Goal: Contribute content

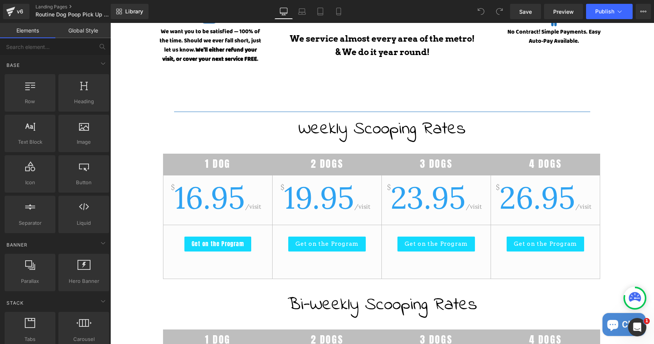
scroll to position [377, 0]
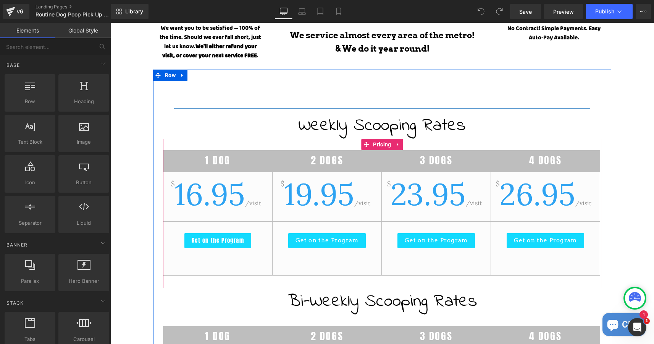
click at [210, 196] on span "16.95" at bounding box center [210, 194] width 71 height 39
click at [198, 198] on span "16.95" at bounding box center [210, 194] width 71 height 39
click at [213, 210] on span "16.95" at bounding box center [210, 194] width 71 height 39
click at [200, 198] on span "16.95" at bounding box center [210, 194] width 71 height 39
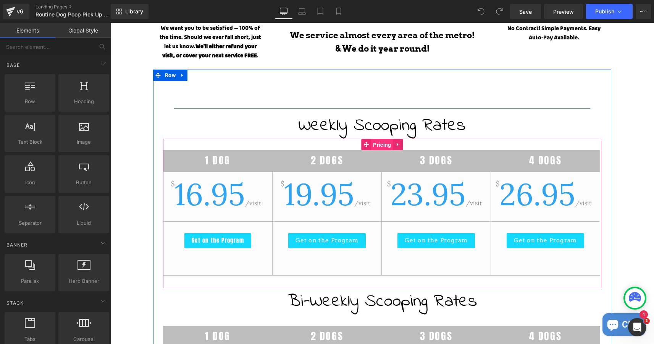
click at [382, 143] on span "Pricing" at bounding box center [382, 144] width 22 height 11
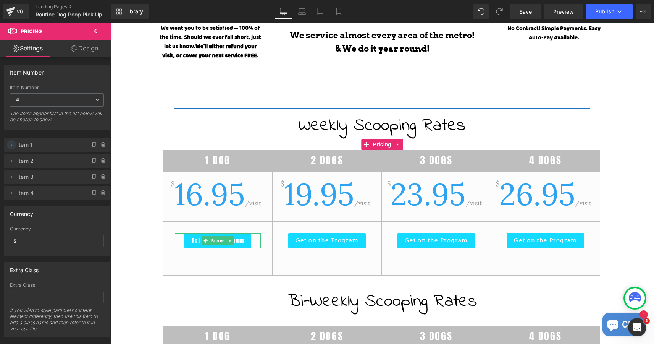
click at [11, 144] on icon at bounding box center [11, 145] width 6 height 6
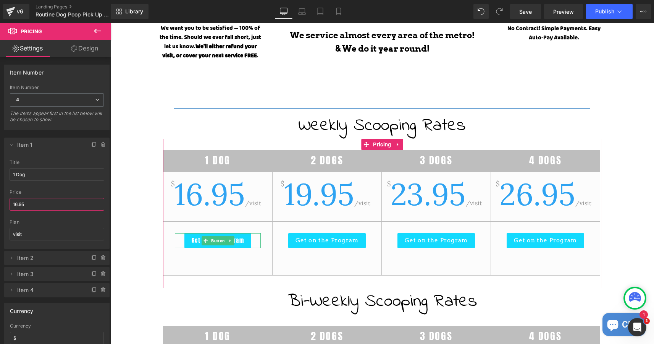
click at [17, 206] on input "16.95" at bounding box center [57, 204] width 95 height 13
type input "19.95"
click at [10, 259] on icon at bounding box center [11, 258] width 6 height 6
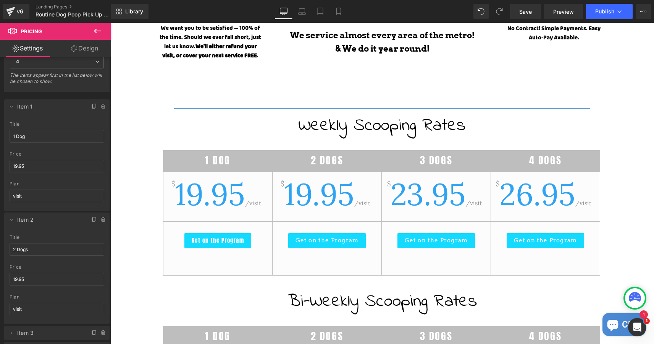
scroll to position [47, 0]
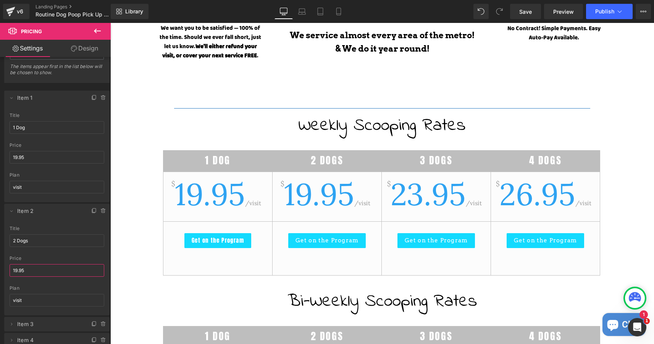
click at [27, 272] on input "19.95" at bounding box center [57, 270] width 95 height 13
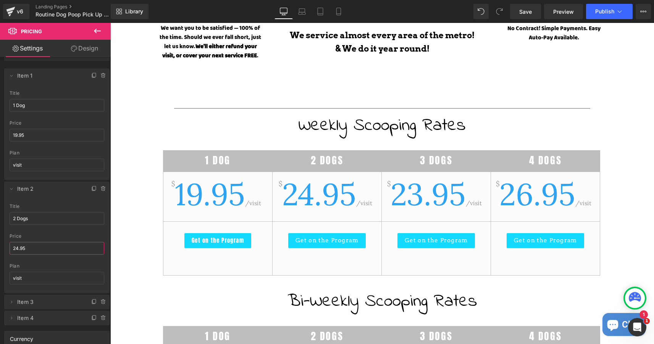
scroll to position [71, 0]
type input "24.95"
click at [11, 187] on icon at bounding box center [11, 186] width 6 height 6
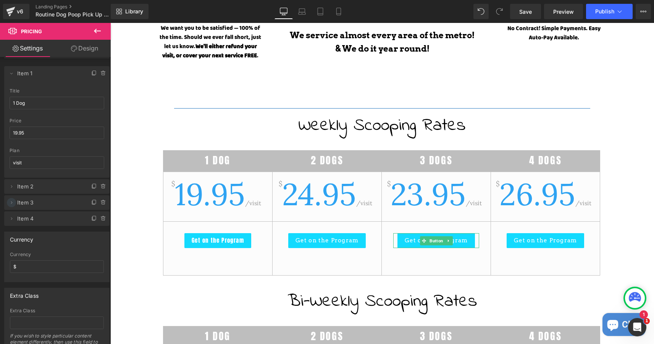
click at [12, 204] on icon at bounding box center [11, 202] width 6 height 6
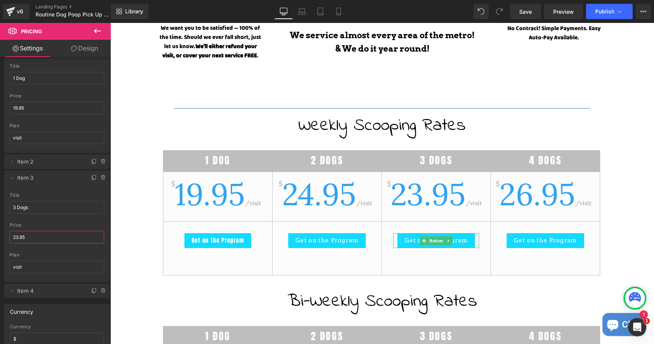
click at [18, 240] on input "23.95" at bounding box center [57, 237] width 95 height 13
type input "27.95"
click at [11, 178] on icon at bounding box center [11, 178] width 6 height 6
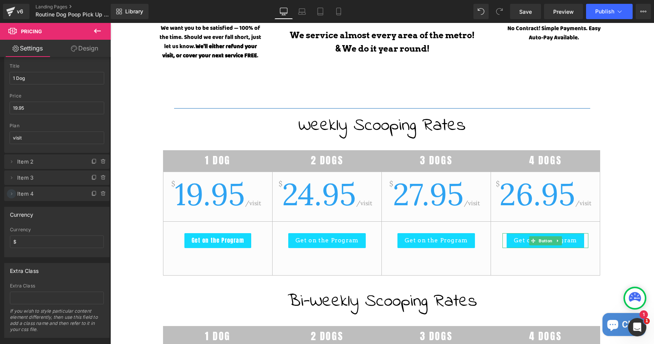
click at [13, 191] on span at bounding box center [11, 193] width 9 height 9
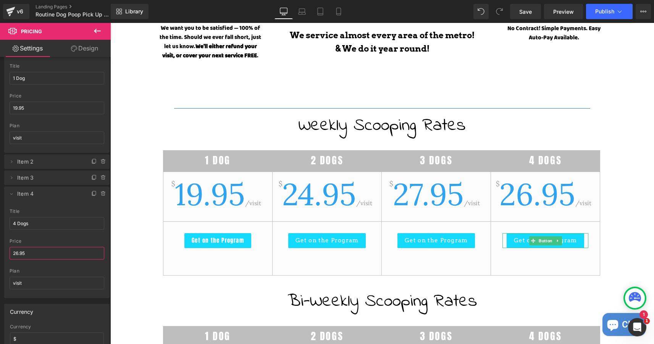
click at [18, 256] on input "26.95" at bounding box center [57, 253] width 95 height 13
type input "29.95"
click at [11, 195] on icon at bounding box center [11, 194] width 6 height 6
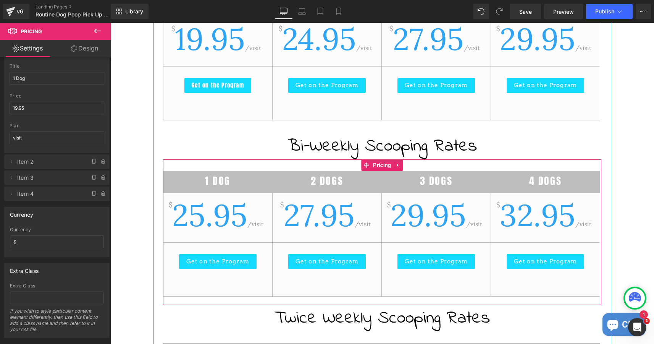
scroll to position [525, 0]
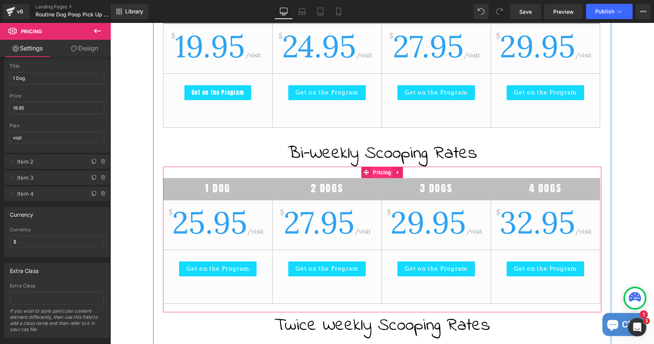
click at [381, 172] on span "Pricing" at bounding box center [382, 172] width 22 height 11
click at [201, 221] on span "25.95" at bounding box center [209, 222] width 75 height 39
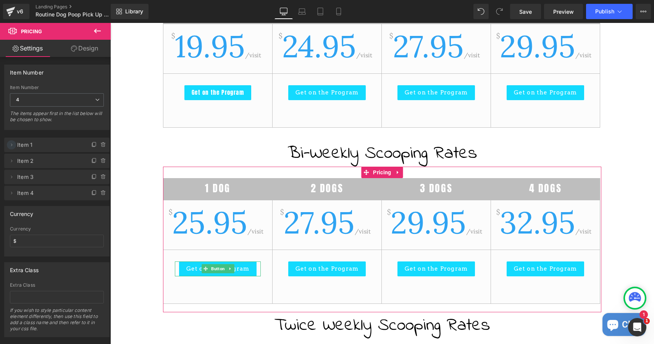
click at [11, 143] on icon at bounding box center [11, 145] width 6 height 6
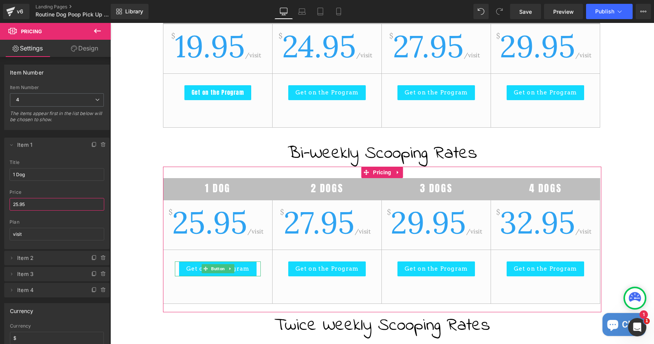
click at [18, 202] on input "25.95" at bounding box center [57, 204] width 95 height 13
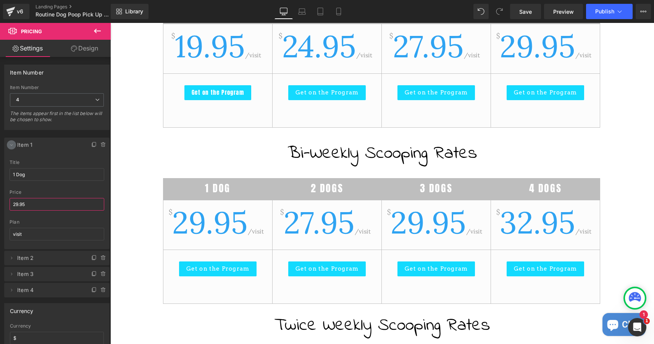
type input "29.95"
click at [11, 144] on icon at bounding box center [11, 145] width 6 height 6
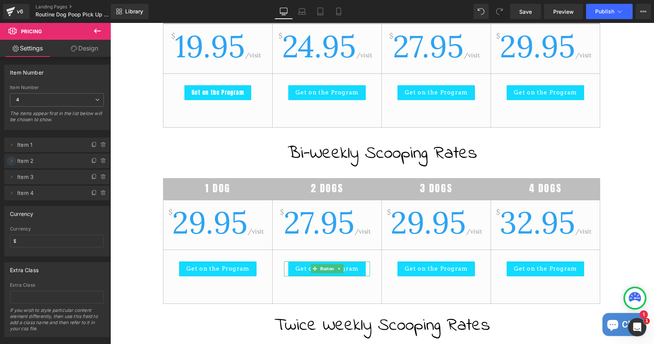
click at [12, 159] on icon at bounding box center [11, 161] width 6 height 6
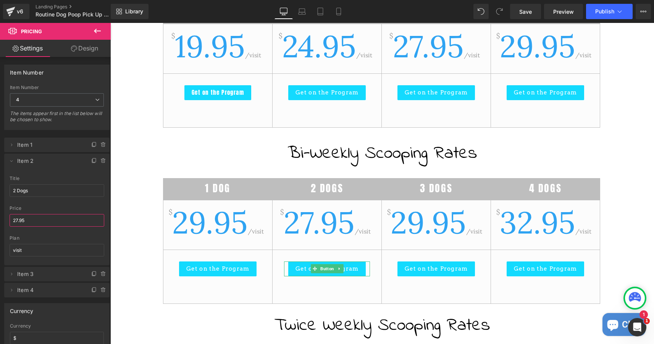
click at [17, 222] on input "27.95" at bounding box center [57, 220] width 95 height 13
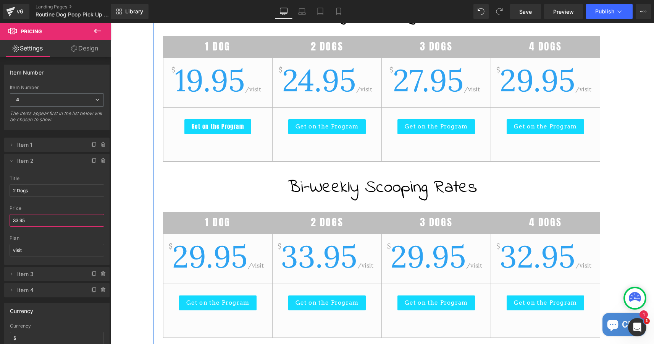
scroll to position [490, 0]
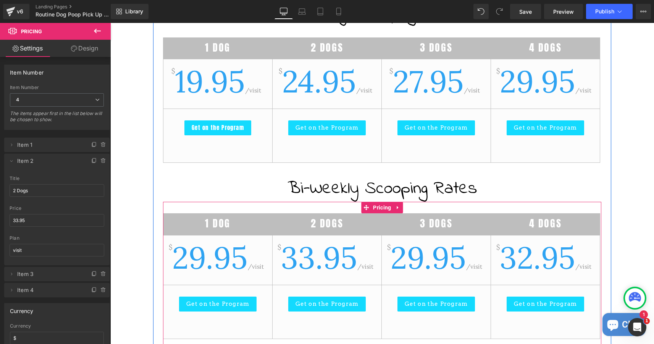
click at [309, 264] on span "33.95" at bounding box center [319, 257] width 76 height 39
click at [310, 260] on span "33.95" at bounding box center [319, 257] width 76 height 39
click at [312, 259] on span "33.95" at bounding box center [319, 257] width 76 height 39
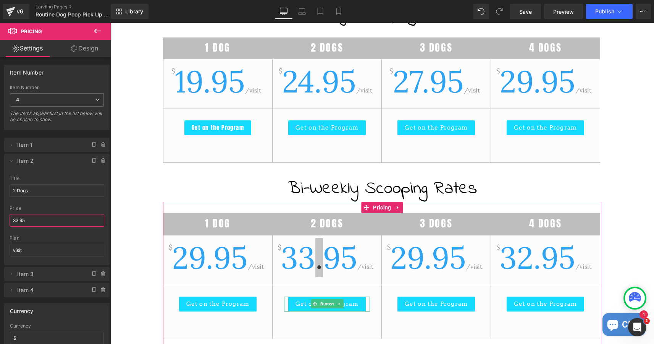
click at [17, 219] on input "33.95" at bounding box center [57, 220] width 95 height 13
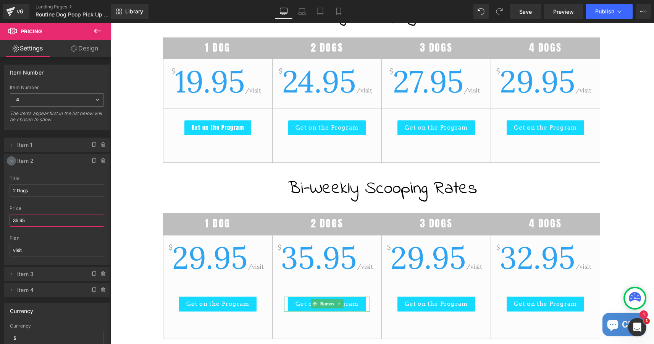
type input "35.95"
click at [11, 162] on icon at bounding box center [11, 161] width 6 height 6
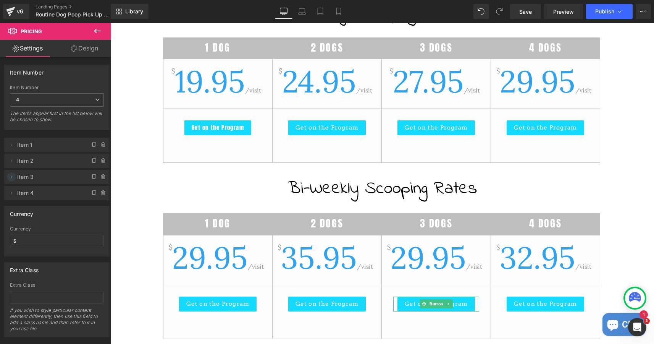
click at [12, 177] on icon at bounding box center [12, 176] width 2 height 3
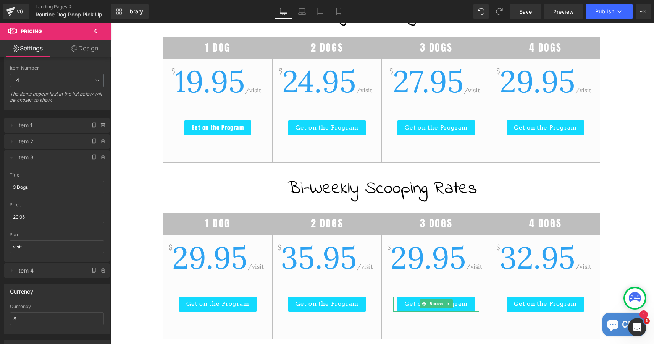
scroll to position [21, 0]
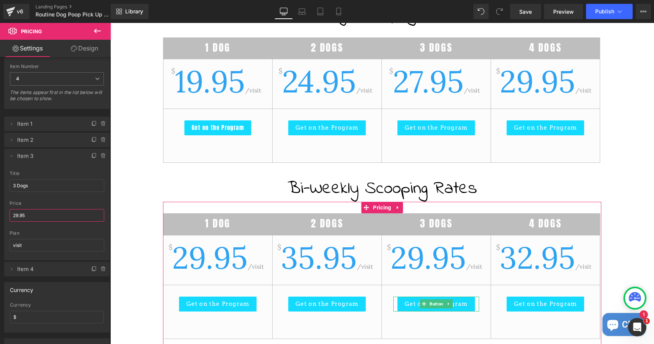
click at [18, 217] on input "29.95" at bounding box center [57, 215] width 95 height 13
type input "39.95"
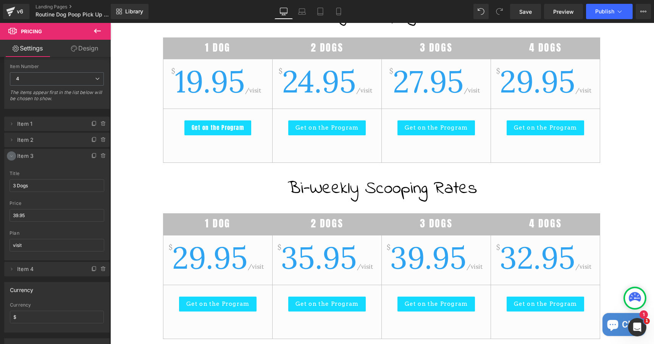
click at [13, 155] on icon at bounding box center [11, 156] width 6 height 6
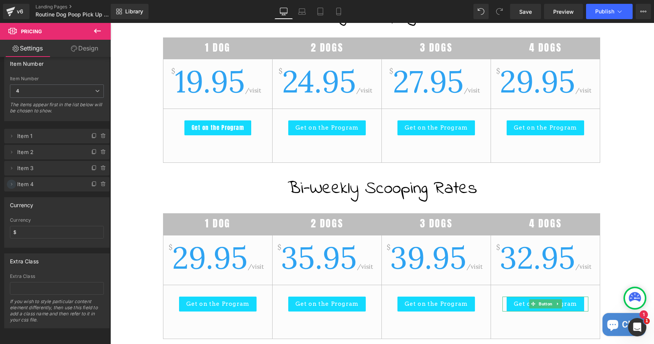
click at [11, 183] on icon at bounding box center [11, 184] width 6 height 6
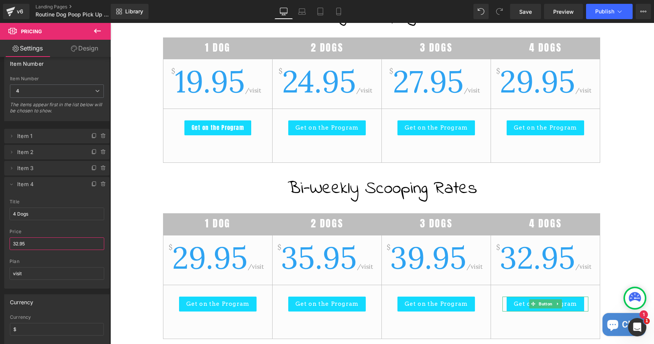
click at [19, 246] on input "32.95" at bounding box center [57, 243] width 95 height 13
drag, startPoint x: 18, startPoint y: 246, endPoint x: 10, endPoint y: 245, distance: 8.8
click at [10, 245] on input "32.95" at bounding box center [57, 243] width 95 height 13
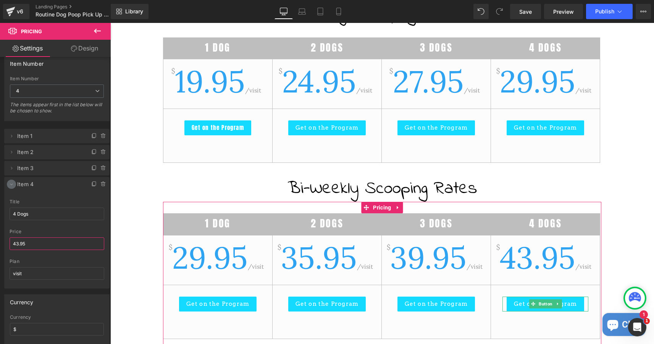
type input "43.95"
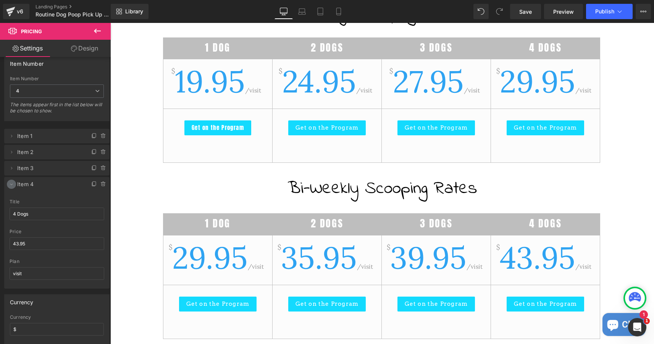
click at [11, 185] on icon at bounding box center [11, 184] width 3 height 2
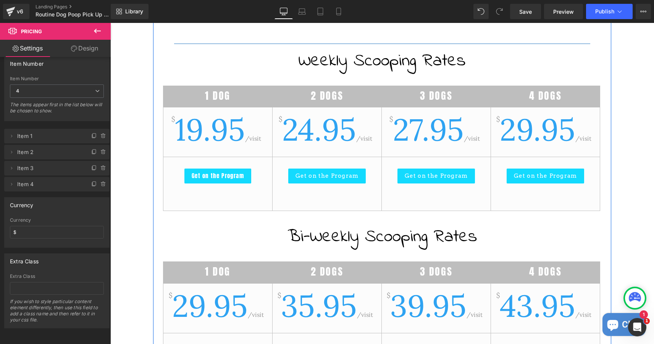
scroll to position [432, 0]
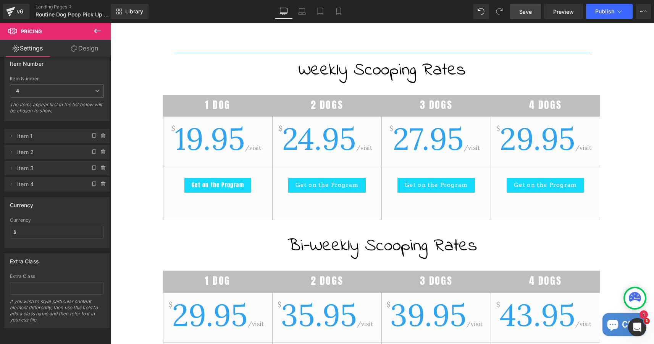
click at [530, 13] on span "Save" at bounding box center [526, 12] width 13 height 8
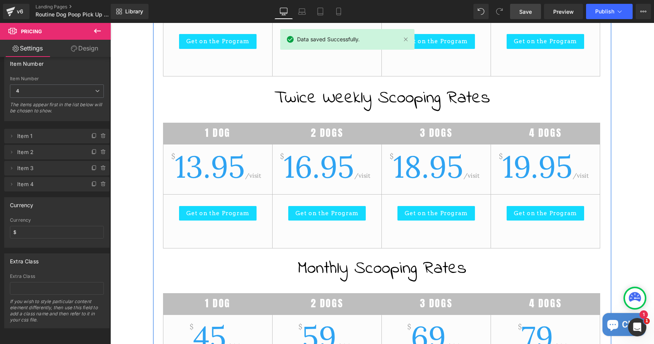
scroll to position [756, 0]
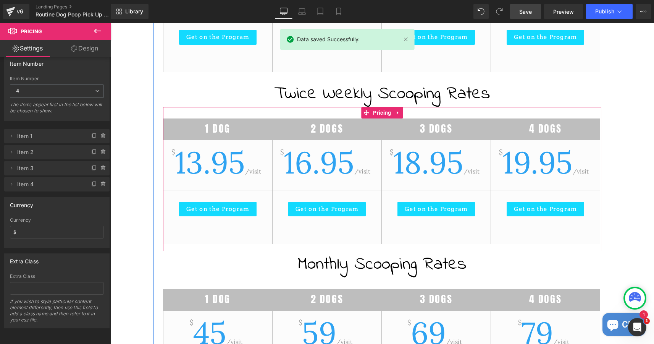
click at [198, 159] on span "13.95" at bounding box center [210, 162] width 70 height 39
click at [384, 117] on span "Pricing" at bounding box center [382, 112] width 22 height 11
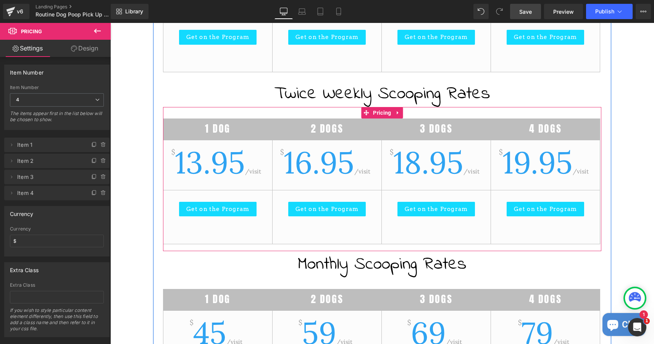
click at [199, 164] on span "13.95" at bounding box center [210, 162] width 70 height 39
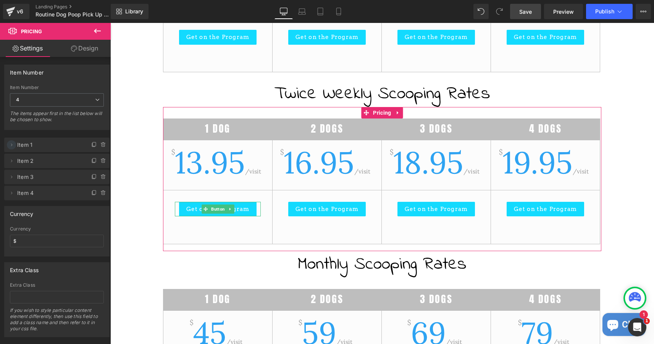
click at [12, 145] on icon at bounding box center [11, 145] width 6 height 6
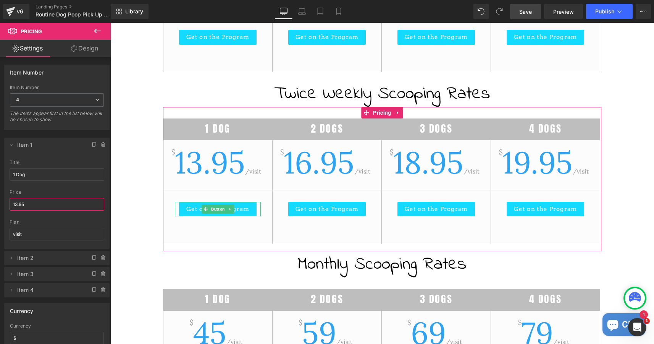
click at [17, 203] on input "13.95" at bounding box center [57, 204] width 95 height 13
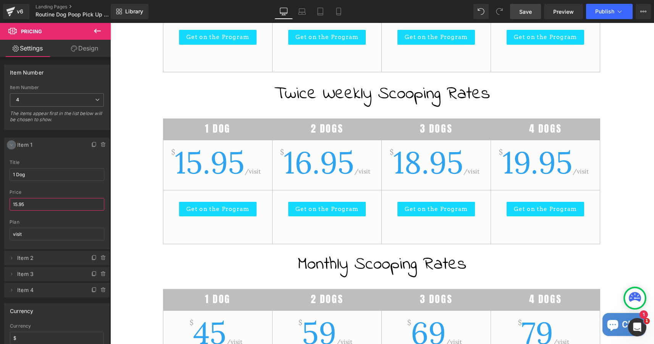
type input "15.95"
click at [11, 144] on icon at bounding box center [11, 145] width 6 height 6
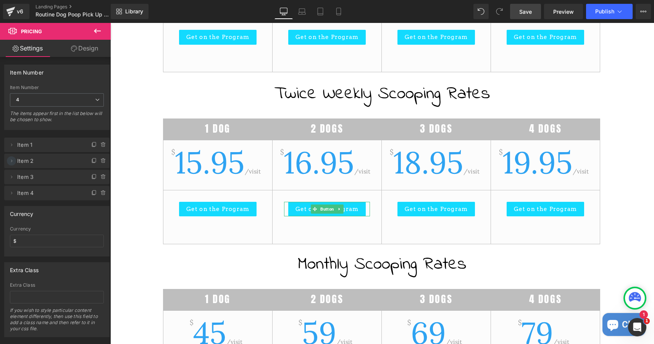
click at [10, 161] on icon at bounding box center [11, 161] width 6 height 6
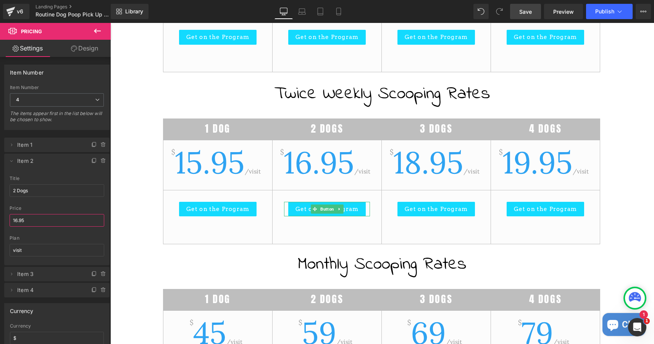
click at [16, 218] on input "16.95" at bounding box center [57, 220] width 95 height 13
click at [11, 159] on icon at bounding box center [11, 161] width 6 height 6
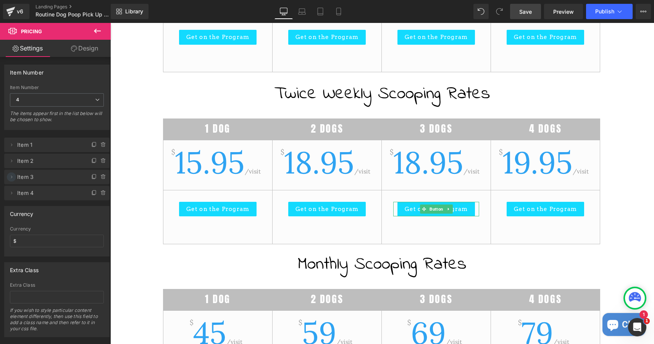
click at [11, 177] on icon at bounding box center [11, 177] width 6 height 6
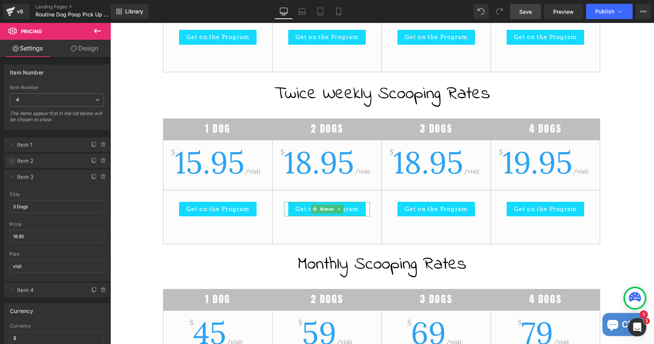
click at [11, 158] on icon at bounding box center [11, 161] width 6 height 6
click at [18, 221] on input "18.95" at bounding box center [57, 220] width 95 height 13
type input "19.95"
click at [13, 160] on icon at bounding box center [11, 161] width 6 height 6
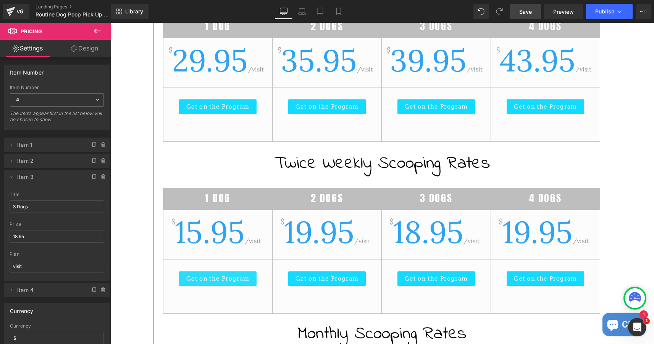
scroll to position [688, 0]
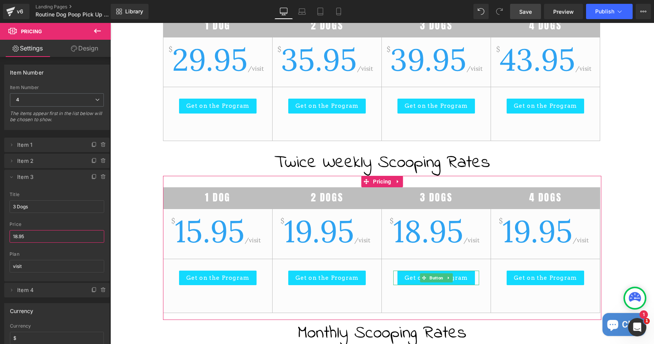
click at [17, 240] on input "18.95" at bounding box center [57, 236] width 95 height 13
drag, startPoint x: 18, startPoint y: 238, endPoint x: 10, endPoint y: 236, distance: 7.6
click at [10, 236] on input "18.95" at bounding box center [57, 236] width 95 height 13
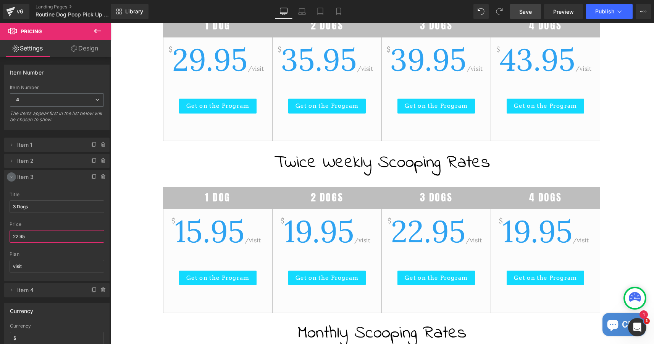
type input "22.95"
click at [11, 176] on icon at bounding box center [11, 177] width 6 height 6
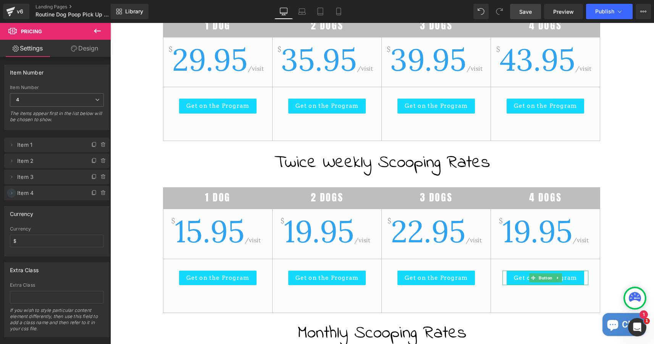
click at [12, 191] on icon at bounding box center [11, 193] width 6 height 6
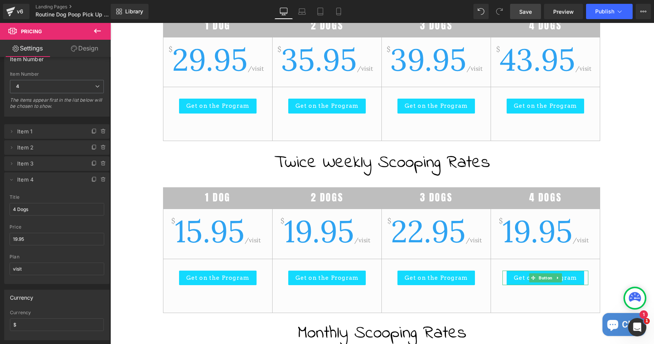
scroll to position [22, 0]
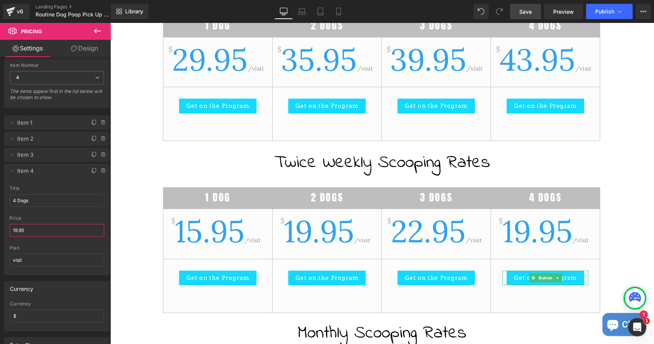
drag, startPoint x: 17, startPoint y: 232, endPoint x: 0, endPoint y: 232, distance: 17.2
click at [10, 232] on input "19.95" at bounding box center [57, 230] width 95 height 13
type input "25.95"
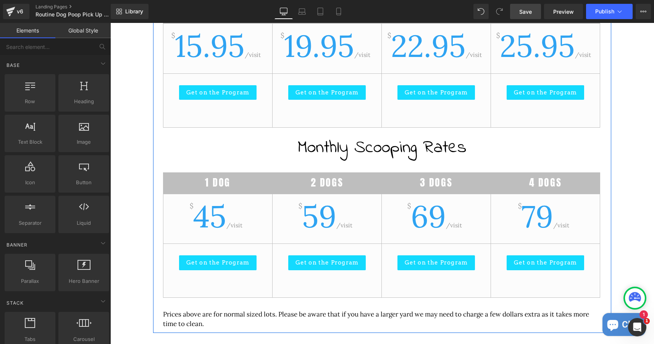
scroll to position [875, 0]
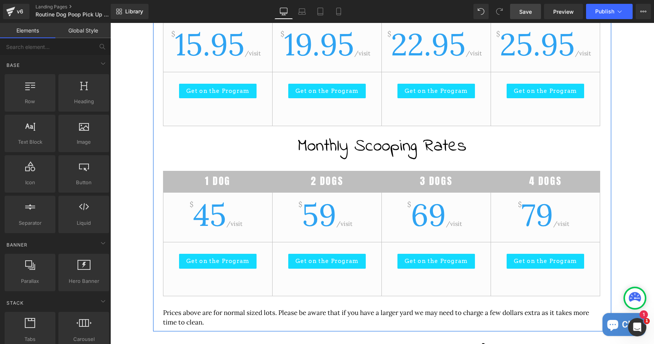
click at [223, 215] on span "45" at bounding box center [209, 214] width 33 height 39
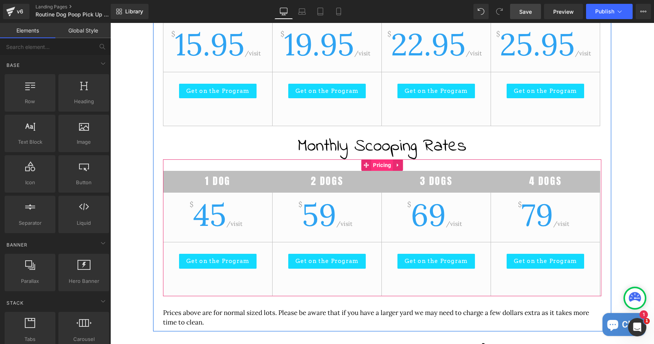
click at [381, 167] on span "Pricing" at bounding box center [382, 164] width 22 height 11
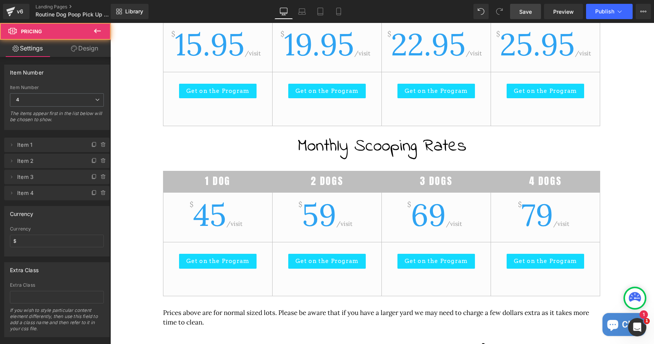
scroll to position [9, 0]
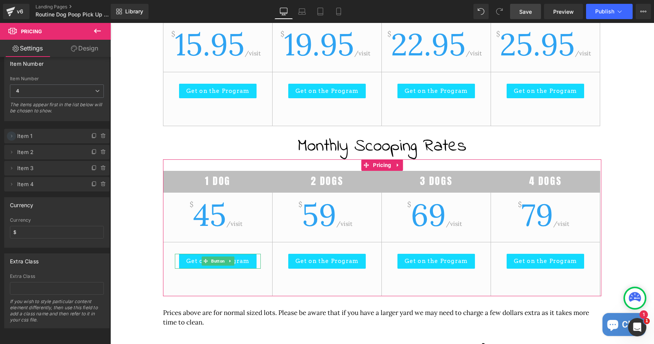
click at [9, 135] on icon at bounding box center [11, 136] width 6 height 6
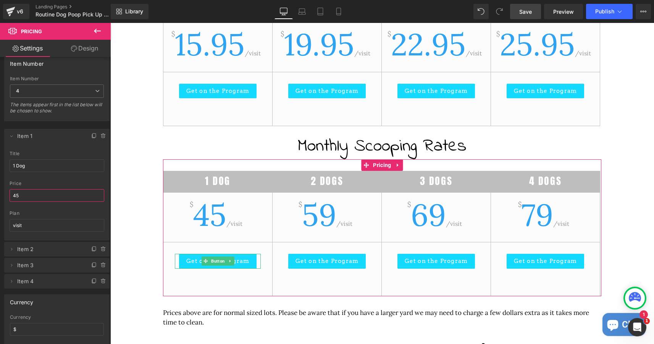
click at [20, 198] on input "45" at bounding box center [57, 195] width 95 height 13
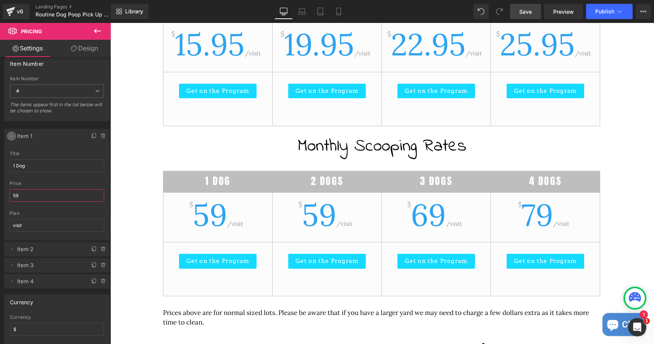
type input "59"
click at [11, 137] on icon at bounding box center [11, 136] width 6 height 6
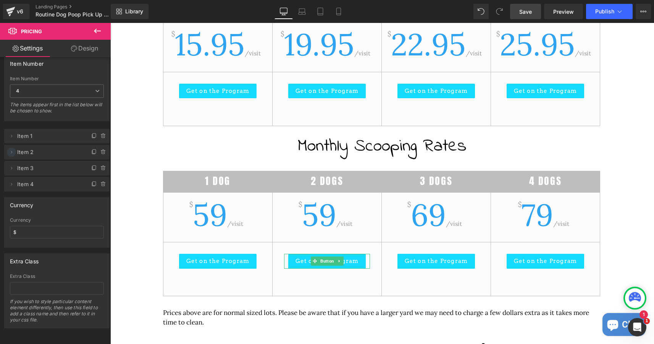
click at [13, 151] on icon at bounding box center [11, 152] width 6 height 6
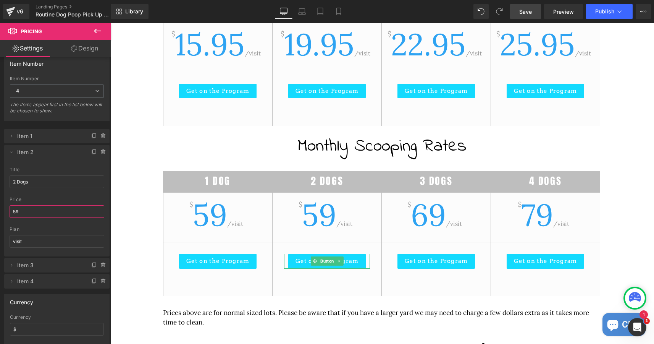
click at [21, 214] on input "59" at bounding box center [57, 211] width 95 height 13
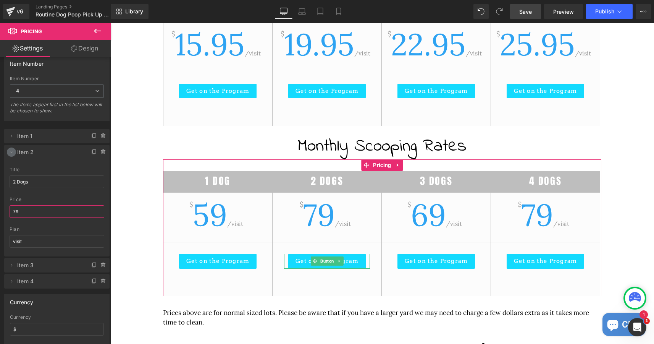
type input "79"
click at [12, 153] on icon at bounding box center [11, 152] width 6 height 6
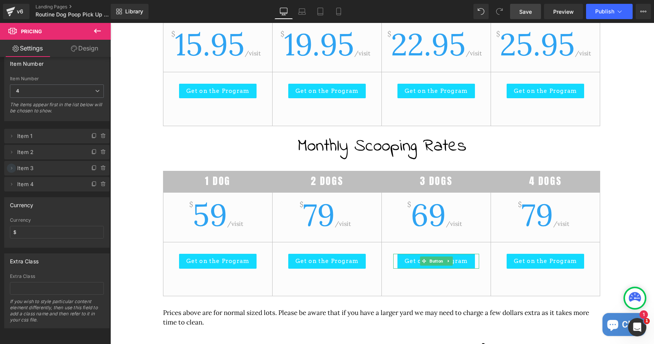
click at [13, 169] on icon at bounding box center [11, 168] width 6 height 6
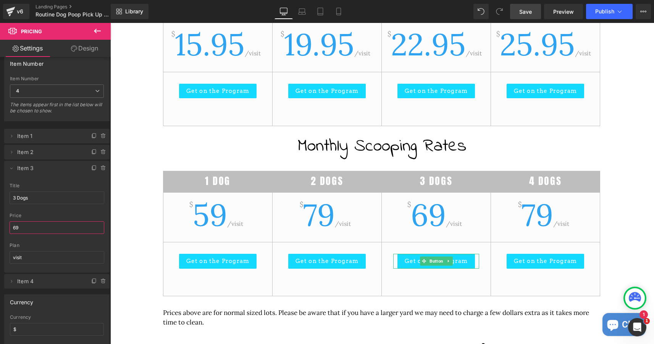
click at [20, 227] on input "69" at bounding box center [57, 227] width 95 height 13
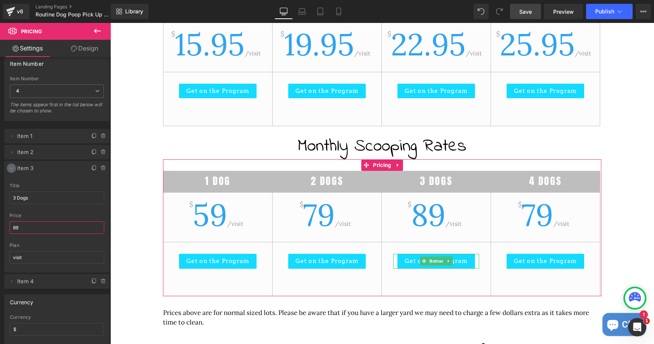
type input "89"
click at [13, 165] on span at bounding box center [11, 168] width 9 height 9
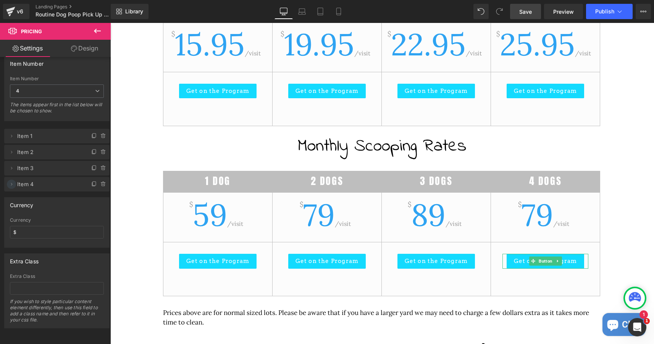
click at [13, 184] on icon at bounding box center [11, 184] width 6 height 6
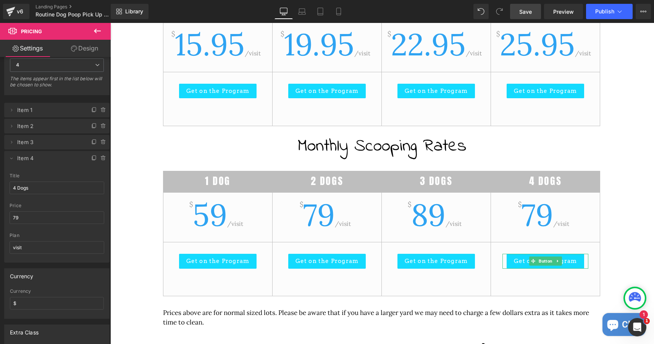
scroll to position [36, 0]
click at [39, 219] on input "79" at bounding box center [57, 217] width 95 height 13
type input "NA"
click at [11, 157] on icon at bounding box center [11, 157] width 6 height 6
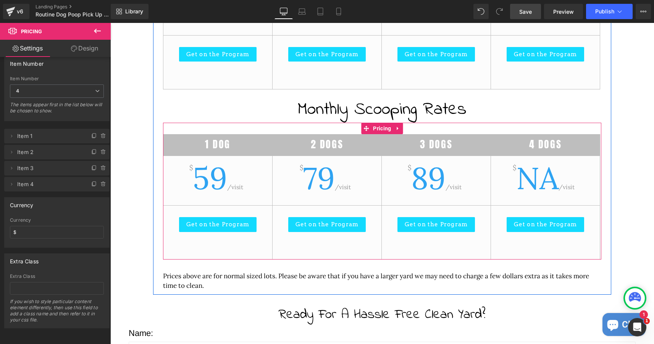
scroll to position [917, 0]
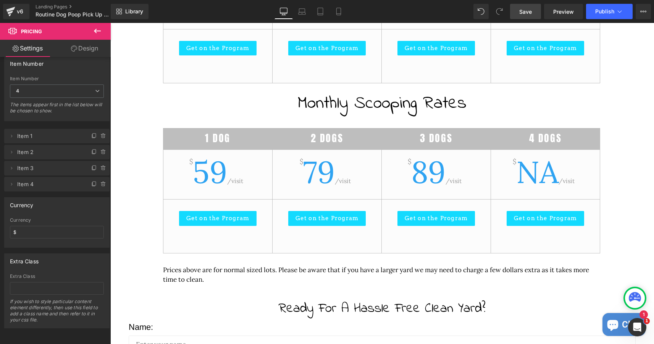
click at [534, 7] on link "Save" at bounding box center [525, 11] width 31 height 15
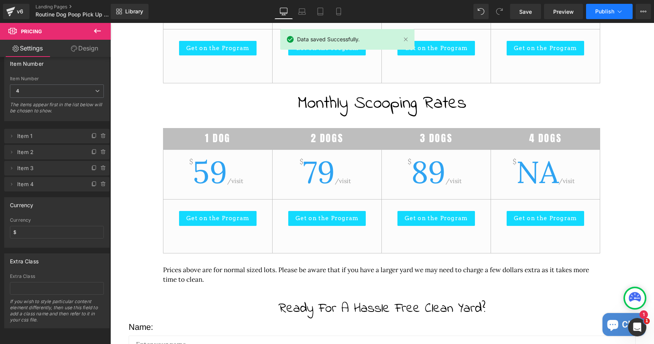
click at [602, 15] on span "Publish" at bounding box center [605, 11] width 19 height 6
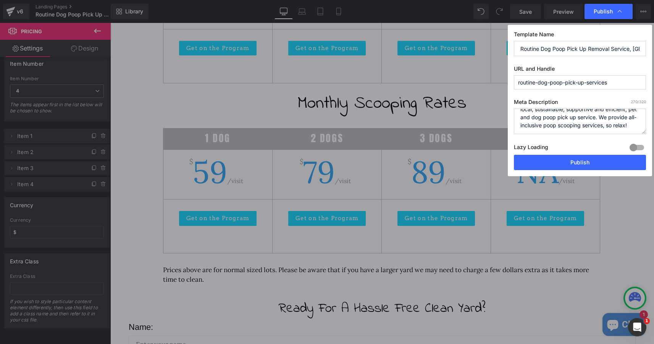
scroll to position [31, 0]
click at [571, 161] on button "Publish" at bounding box center [580, 162] width 132 height 15
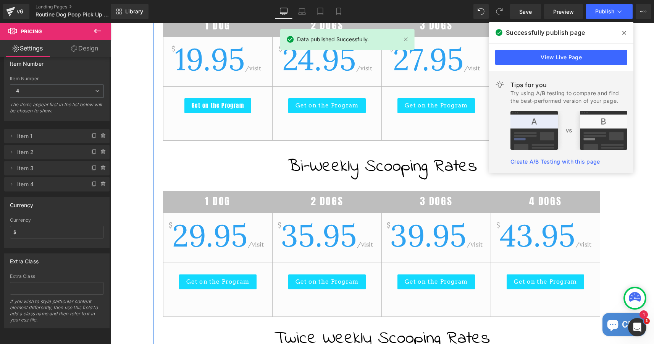
scroll to position [511, 0]
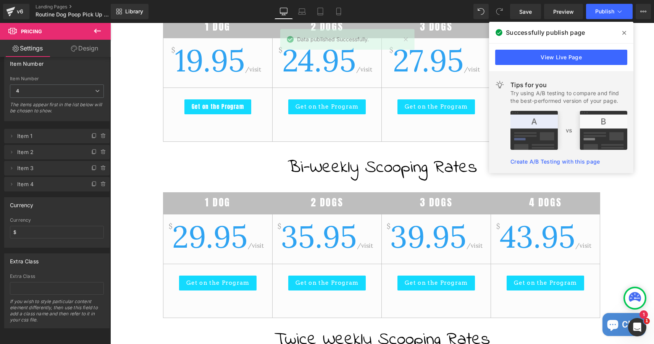
click at [624, 32] on icon at bounding box center [625, 33] width 4 height 4
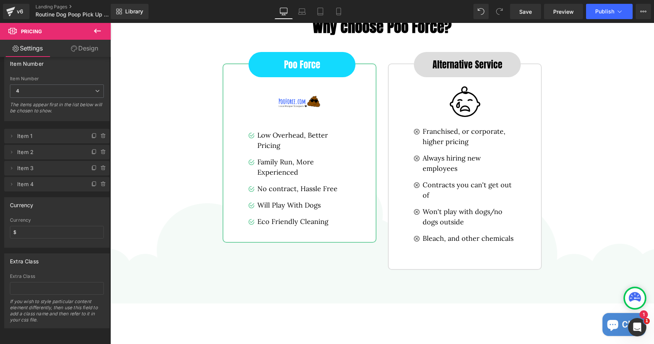
scroll to position [1554, 0]
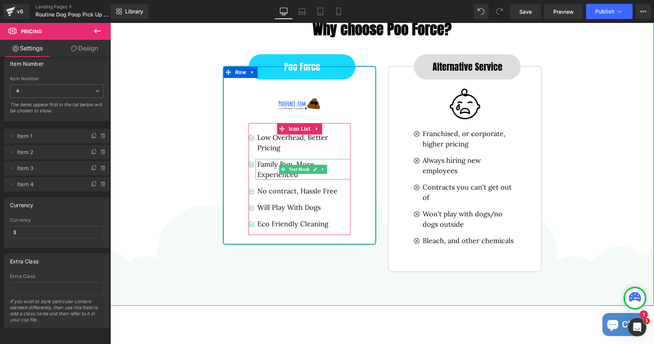
click at [344, 160] on p "Family Run, More Experienced" at bounding box center [304, 169] width 93 height 21
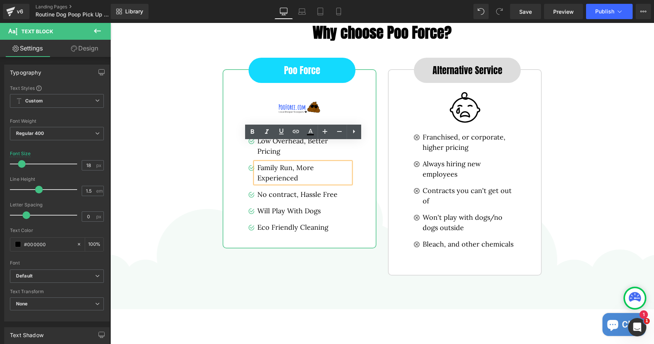
scroll to position [1548, 0]
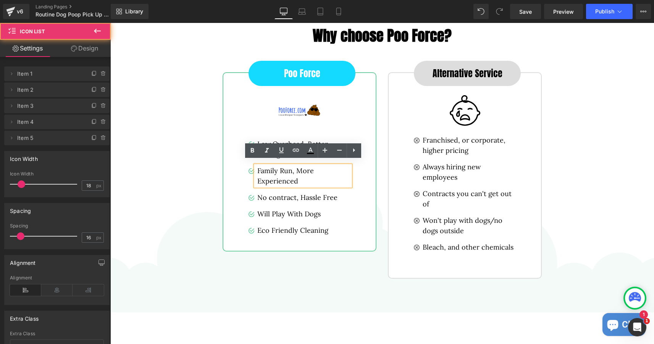
click at [320, 133] on div "Image Low Overhead, Better Pricing Text Block Image Family Run, More Experience…" at bounding box center [300, 186] width 102 height 112
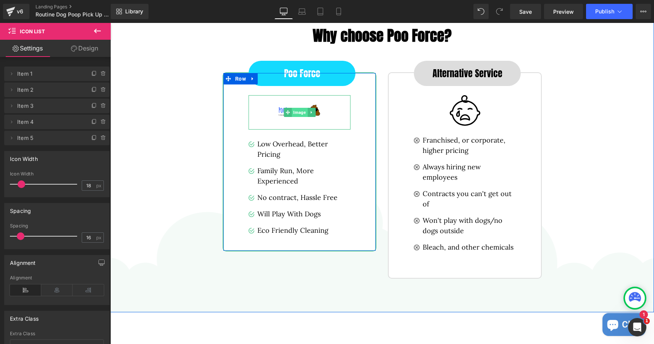
click at [301, 108] on span "Image" at bounding box center [300, 112] width 16 height 9
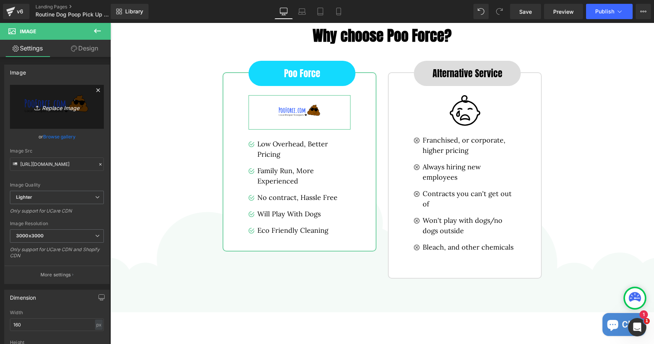
click at [69, 107] on icon "Replace Image" at bounding box center [56, 107] width 61 height 10
type input "C:\fakepath\3.png"
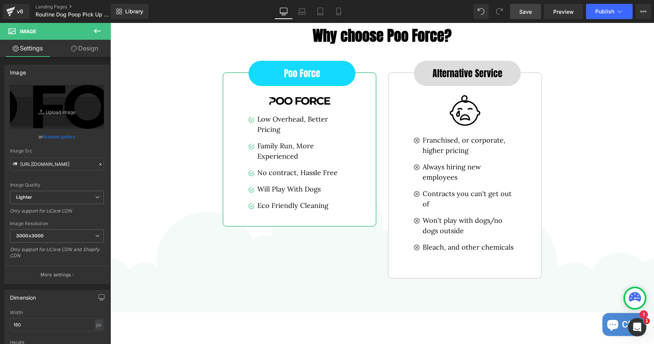
click at [528, 11] on span "Save" at bounding box center [526, 12] width 13 height 8
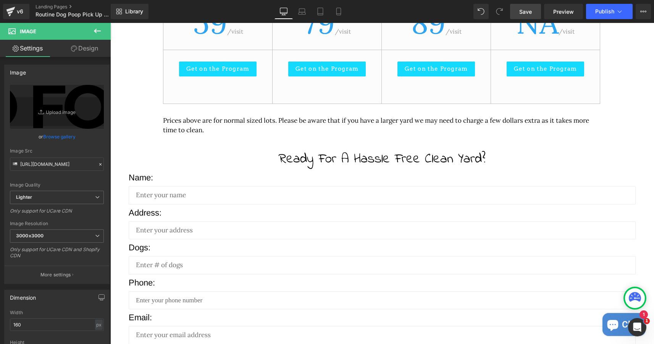
scroll to position [1061, 0]
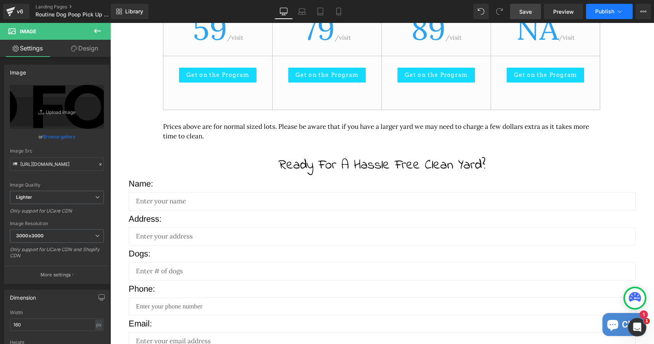
click at [606, 9] on span "Publish" at bounding box center [605, 11] width 19 height 6
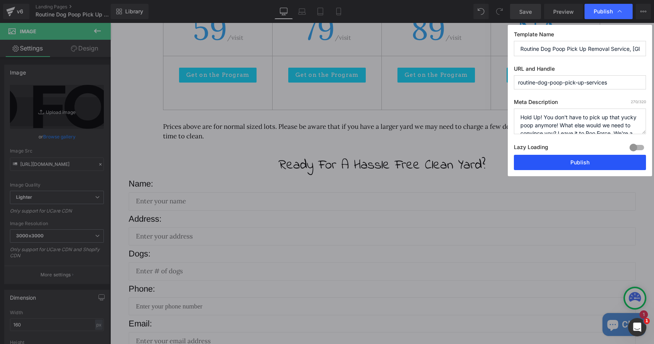
click at [580, 165] on button "Publish" at bounding box center [580, 162] width 132 height 15
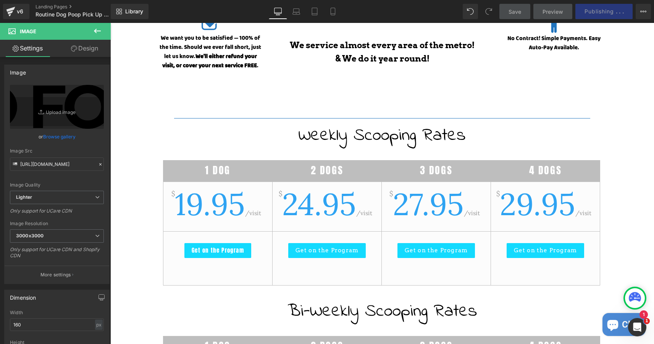
scroll to position [378, 0]
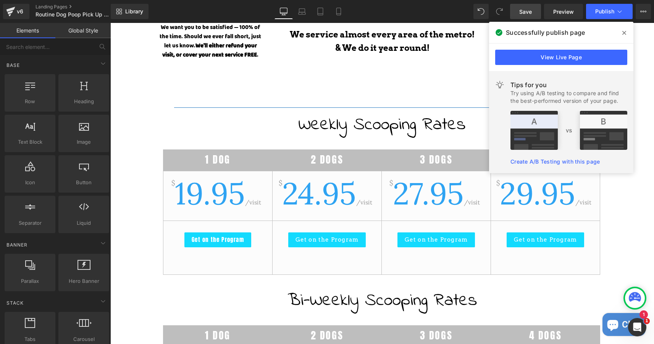
click at [627, 34] on span at bounding box center [625, 33] width 12 height 12
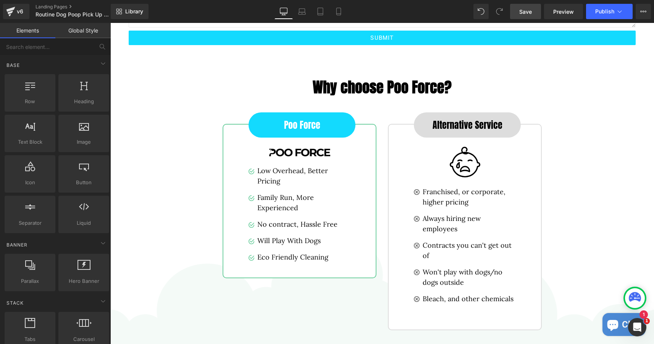
scroll to position [1498, 0]
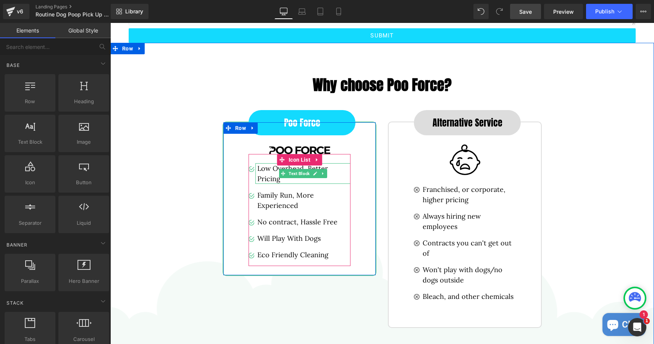
click at [274, 173] on p "Low Overhead, Better Pricing" at bounding box center [304, 173] width 93 height 21
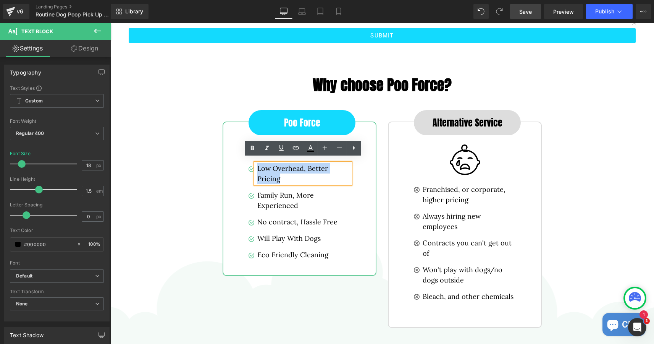
drag, startPoint x: 285, startPoint y: 175, endPoint x: 258, endPoint y: 163, distance: 29.8
click at [258, 163] on p "Low Overhead, Better Pricing" at bounding box center [304, 173] width 93 height 21
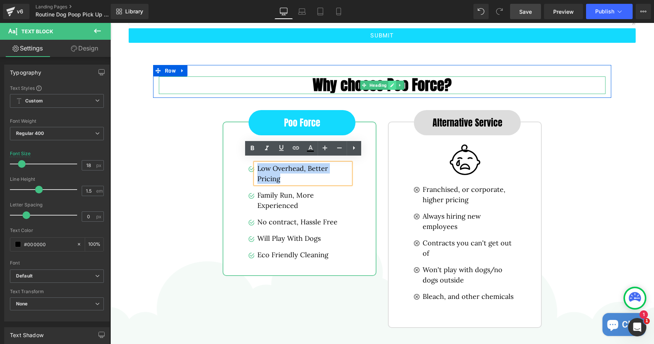
click at [391, 81] on link at bounding box center [393, 85] width 8 height 9
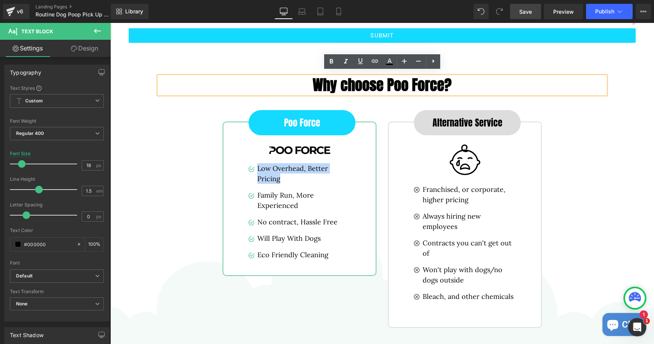
click at [382, 78] on strong "Why choose Poo Force?" at bounding box center [382, 85] width 139 height 22
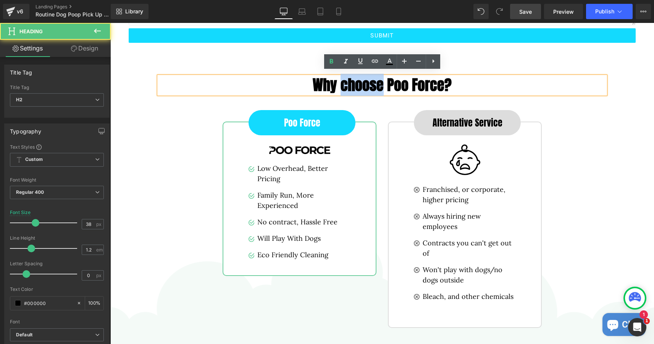
drag, startPoint x: 385, startPoint y: 80, endPoint x: 342, endPoint y: 77, distance: 42.9
click at [342, 77] on strong "Why choose Poo Force?" at bounding box center [382, 85] width 139 height 22
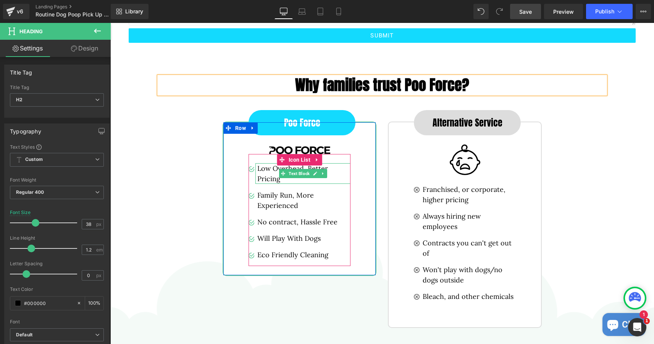
click at [278, 167] on p "Low Overhead, Better Pricing" at bounding box center [304, 173] width 93 height 21
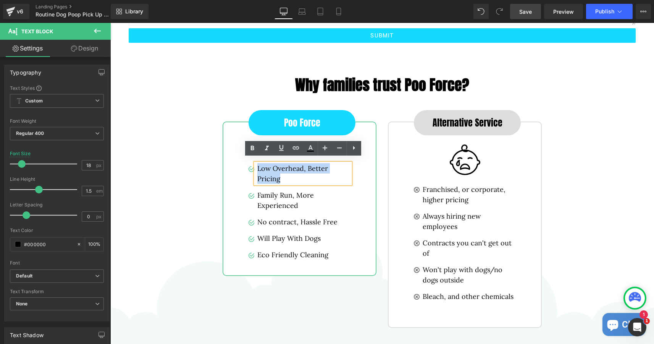
drag, startPoint x: 282, startPoint y: 173, endPoint x: 258, endPoint y: 164, distance: 25.9
click at [258, 164] on p "Low Overhead, Better Pricing" at bounding box center [304, 173] width 93 height 21
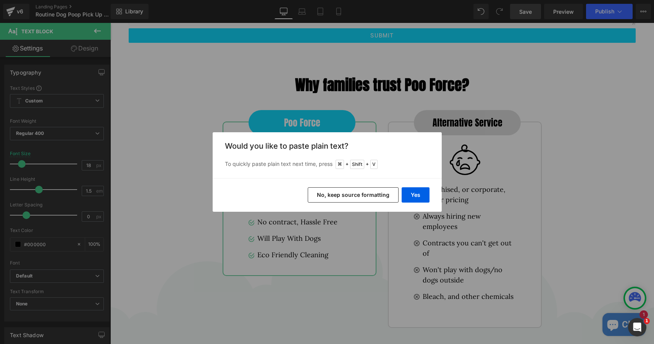
click at [369, 194] on button "No, keep source formatting" at bounding box center [353, 194] width 91 height 15
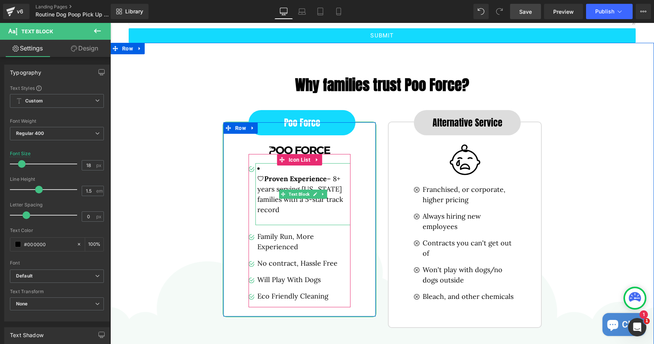
click at [266, 165] on li "🛡 Proven Experience – 8+ years serving [US_STATE] families with a 5-star track …" at bounding box center [304, 189] width 93 height 52
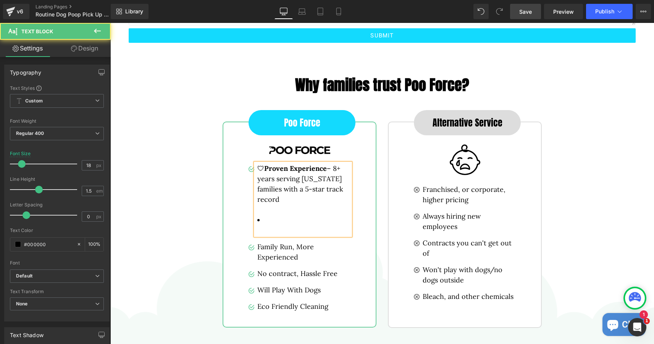
drag, startPoint x: 266, startPoint y: 162, endPoint x: 258, endPoint y: 162, distance: 7.6
click at [258, 163] on p "🛡 Proven Experience – 8+ years serving [US_STATE] families with a 5-star track …" at bounding box center [304, 183] width 93 height 41
click at [268, 218] on li at bounding box center [304, 220] width 93 height 10
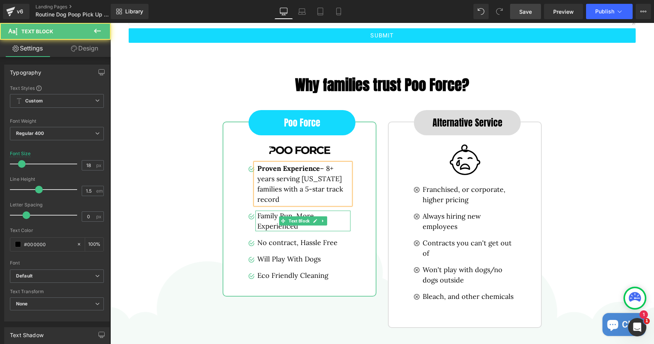
click at [287, 223] on p "Family Run, More Experienced" at bounding box center [304, 221] width 93 height 21
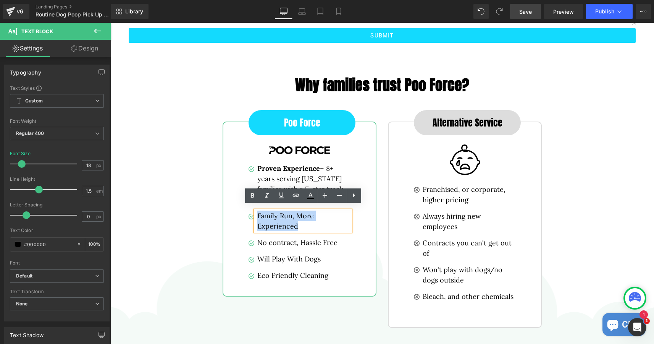
drag, startPoint x: 308, startPoint y: 220, endPoint x: 259, endPoint y: 214, distance: 49.7
click at [259, 214] on p "Family Run, More Experienced" at bounding box center [304, 221] width 93 height 21
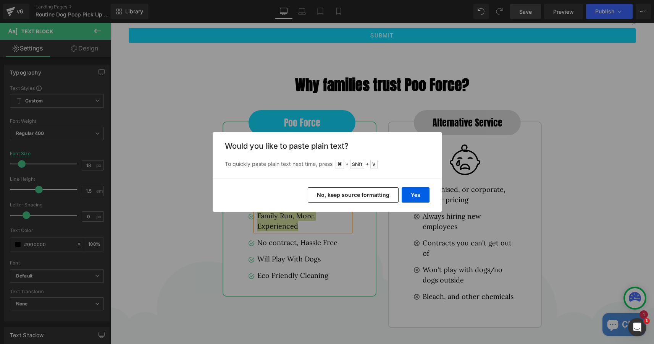
click at [372, 192] on button "No, keep source formatting" at bounding box center [353, 194] width 91 height 15
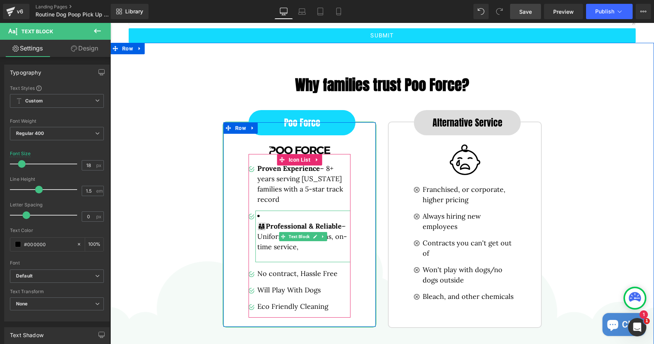
click at [266, 222] on b "Professional & Reliable" at bounding box center [304, 226] width 76 height 9
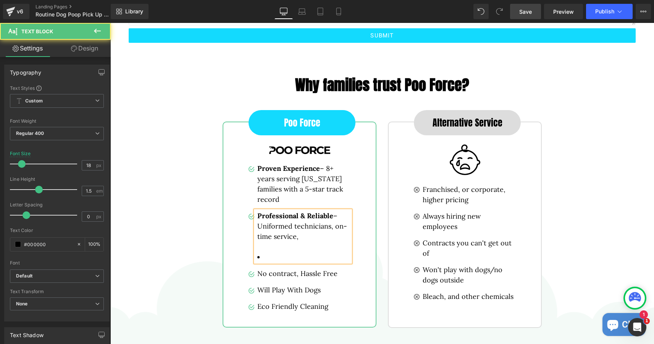
click at [269, 256] on li at bounding box center [304, 257] width 93 height 10
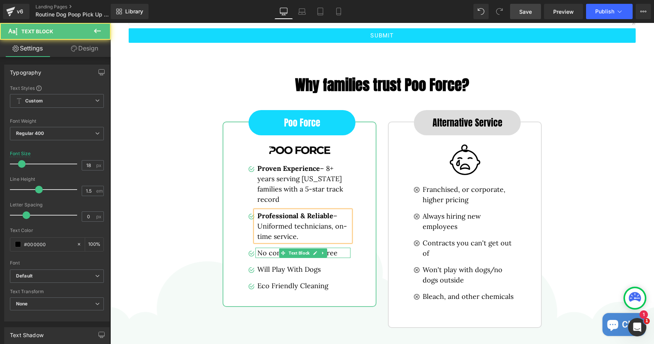
click at [274, 248] on p "No contract, Hassle Free" at bounding box center [304, 253] width 93 height 10
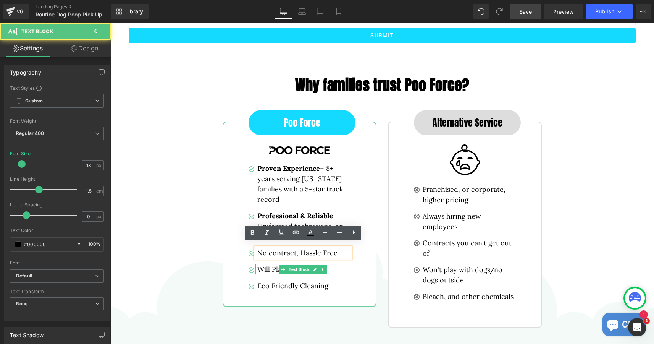
click at [271, 264] on p "Will Play With Dogs" at bounding box center [304, 269] width 93 height 10
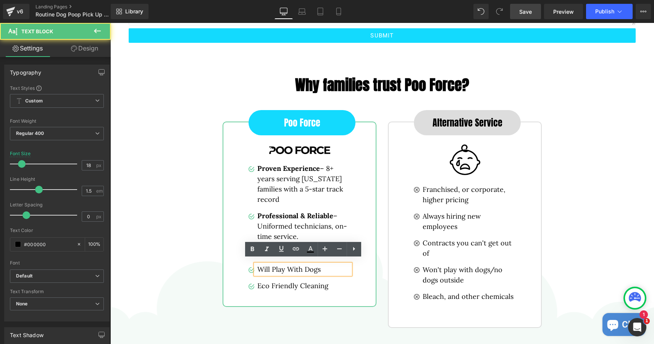
click at [326, 265] on p "Will Play With Dogs" at bounding box center [304, 269] width 93 height 10
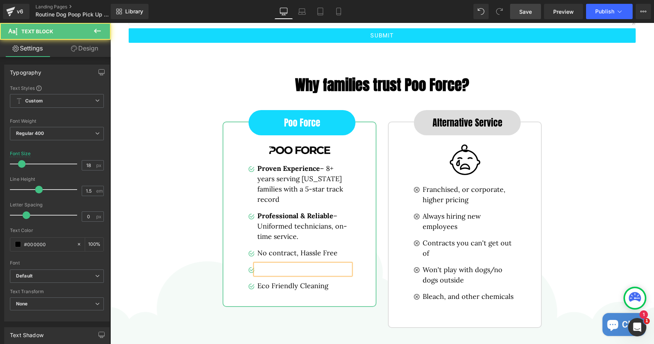
click at [290, 264] on p at bounding box center [304, 269] width 93 height 10
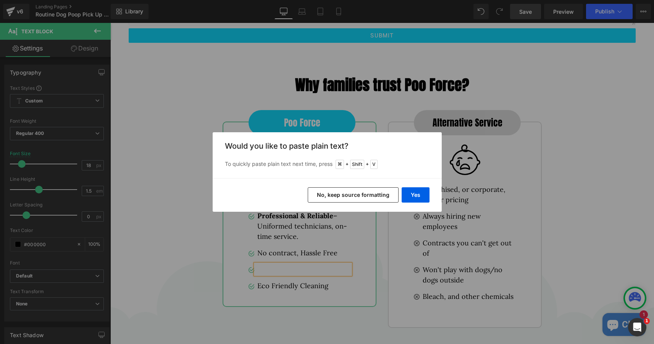
click at [382, 191] on button "No, keep source formatting" at bounding box center [353, 194] width 91 height 15
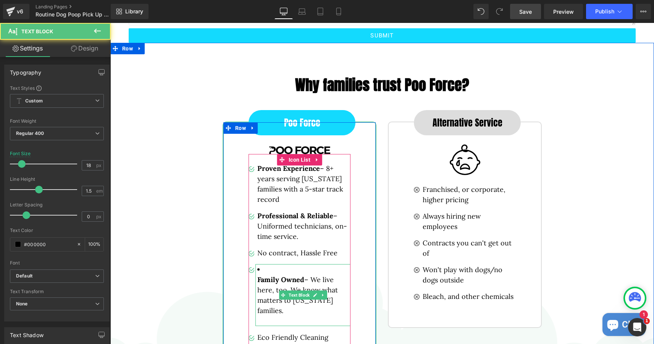
click at [259, 275] on b "Family Owned" at bounding box center [281, 279] width 47 height 9
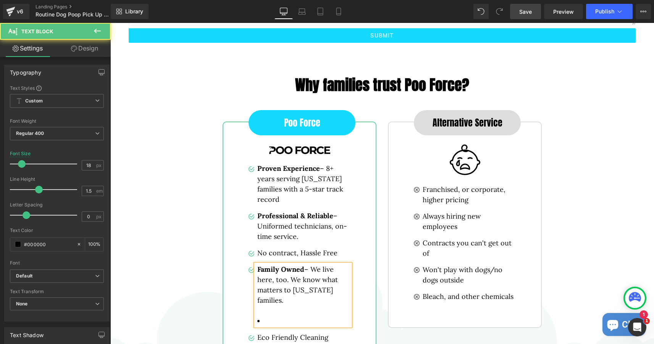
click at [269, 317] on li at bounding box center [304, 321] width 93 height 10
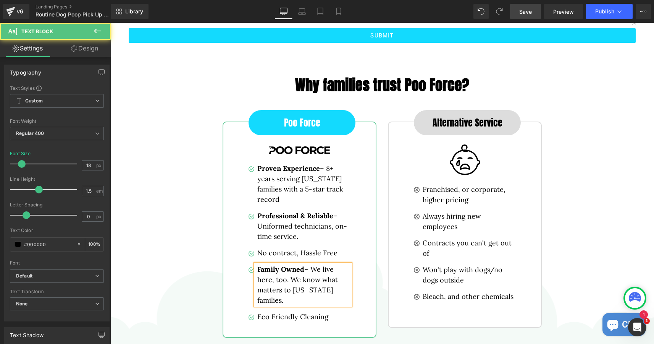
click at [304, 264] on p "Family Owned – We live here, too. We know what matters to [US_STATE] families." at bounding box center [304, 284] width 93 height 41
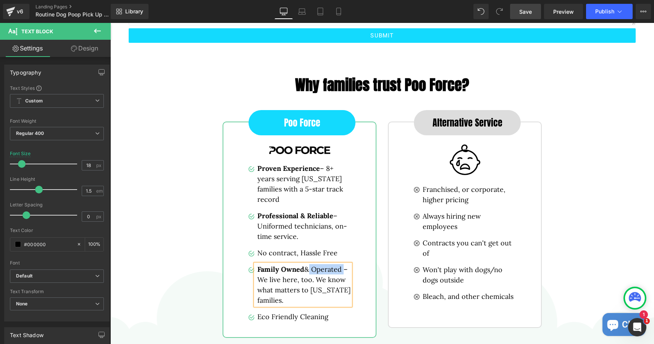
drag, startPoint x: 342, startPoint y: 266, endPoint x: 307, endPoint y: 267, distance: 34.4
click at [307, 267] on p "Family Owned & Operated – We live here, too. We know what matters to [US_STATE]…" at bounding box center [304, 284] width 93 height 41
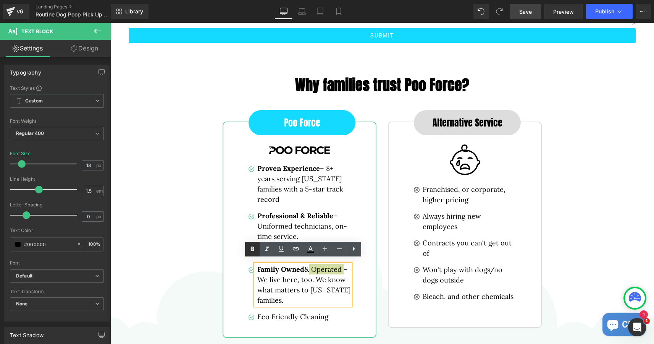
click at [253, 248] on icon at bounding box center [252, 249] width 3 height 5
click at [303, 295] on p "Family Owned & Operated – We live here, too. We know what matters to [US_STATE]…" at bounding box center [304, 284] width 93 height 41
click at [273, 313] on p "Eco Friendly Cleaning" at bounding box center [304, 316] width 93 height 10
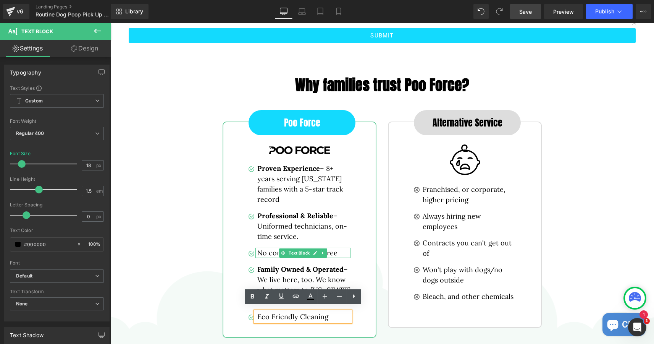
click at [272, 248] on p "No contract, Hassle Free" at bounding box center [304, 253] width 93 height 10
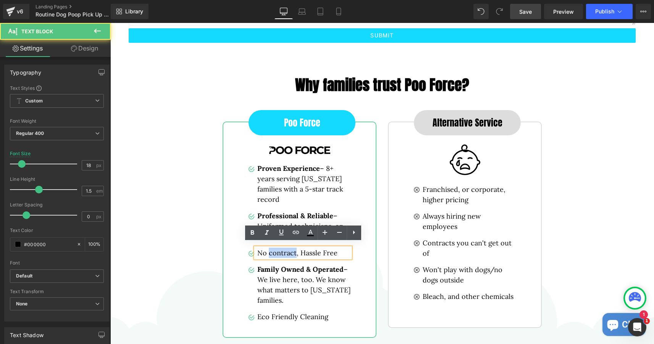
click at [272, 248] on p "No contract, Hassle Free" at bounding box center [304, 253] width 93 height 10
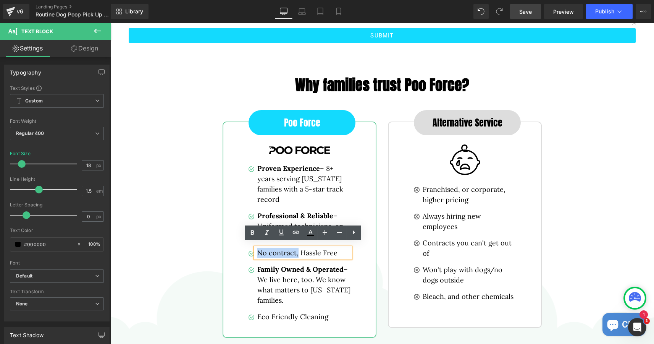
drag, startPoint x: 298, startPoint y: 251, endPoint x: 258, endPoint y: 247, distance: 40.3
click at [258, 248] on p "No contract, Hassle Free" at bounding box center [304, 253] width 93 height 10
click at [253, 232] on icon at bounding box center [252, 232] width 9 height 9
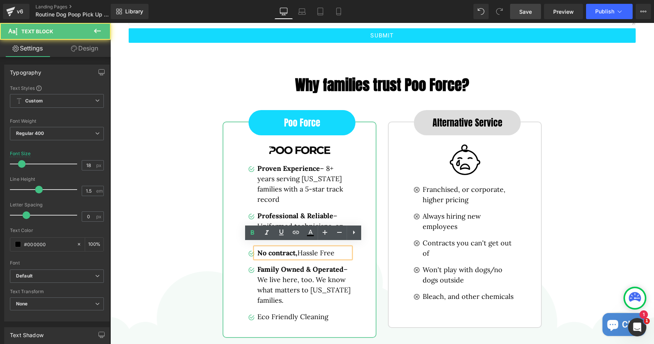
click at [300, 250] on p "No contract, Hassle Free" at bounding box center [304, 253] width 93 height 10
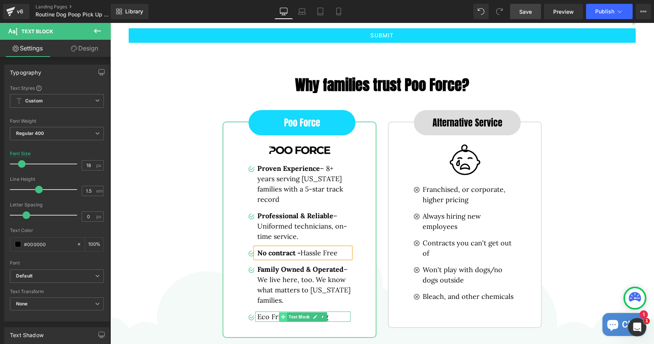
click at [280, 313] on span at bounding box center [283, 316] width 8 height 9
click at [272, 312] on p "Eco Friendly Cleaning" at bounding box center [304, 316] width 93 height 10
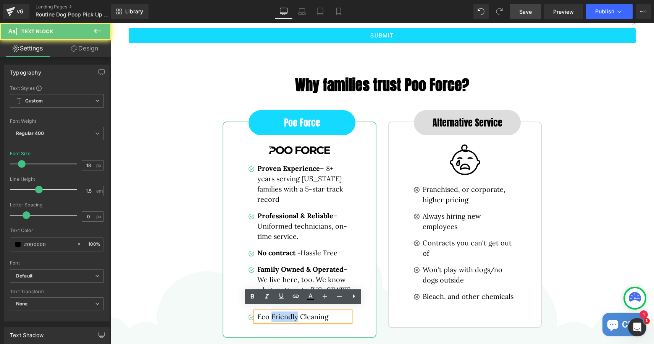
click at [272, 312] on p "Eco Friendly Cleaning" at bounding box center [304, 316] width 93 height 10
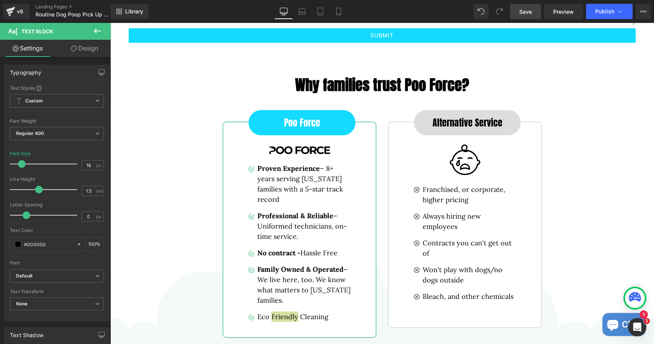
click at [329, 313] on div "Rendering Content" at bounding box center [327, 313] width 47 height 8
click at [298, 313] on span "Text Block" at bounding box center [299, 316] width 24 height 9
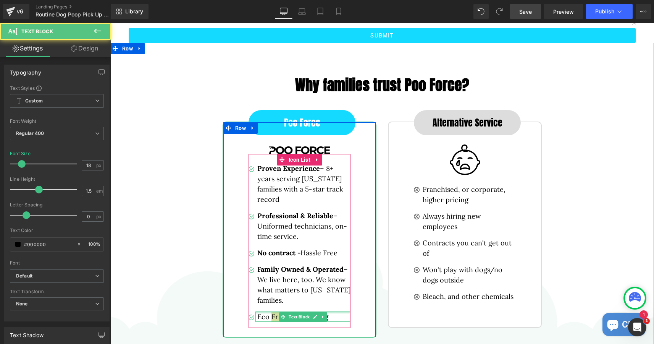
click at [270, 311] on div "Eco Friendly Cleaning Text Block" at bounding box center [303, 316] width 95 height 10
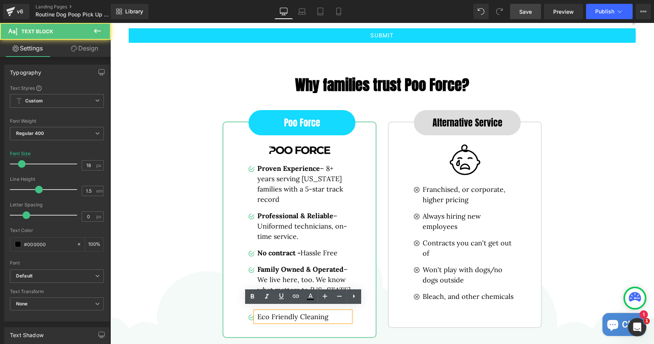
click at [303, 314] on p "Eco Friendly Cleaning" at bounding box center [304, 316] width 93 height 10
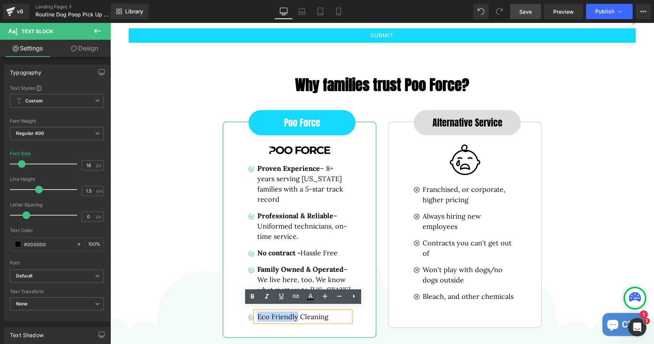
drag, startPoint x: 298, startPoint y: 312, endPoint x: 258, endPoint y: 311, distance: 39.4
click at [258, 311] on p "Eco Friendly Cleaning" at bounding box center [304, 316] width 93 height 10
click at [250, 298] on icon at bounding box center [252, 296] width 9 height 9
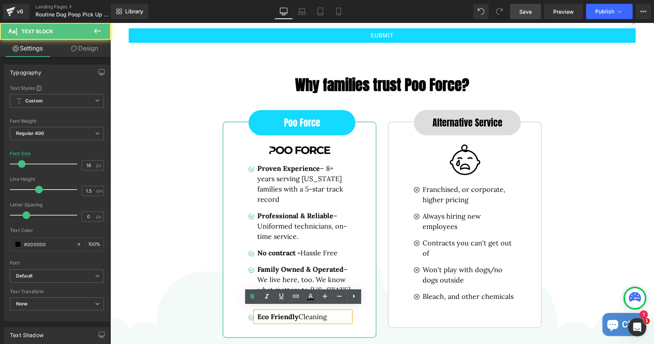
click at [300, 314] on p "Eco Friendly Cleaning" at bounding box center [304, 316] width 93 height 10
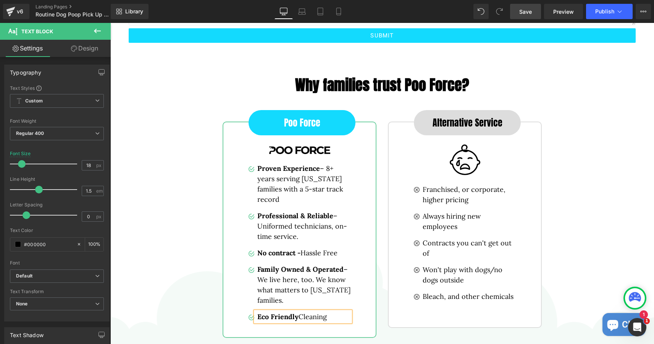
click at [334, 314] on div "Rendering Content" at bounding box center [327, 313] width 47 height 8
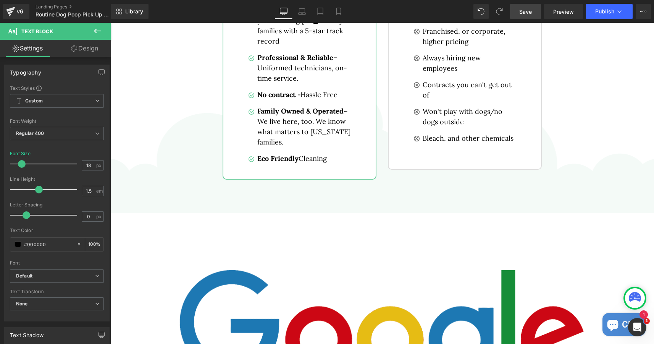
scroll to position [1724, 0]
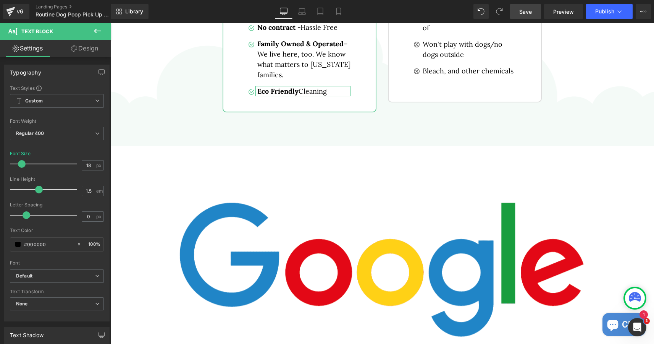
click at [82, 47] on link "Design" at bounding box center [84, 48] width 55 height 17
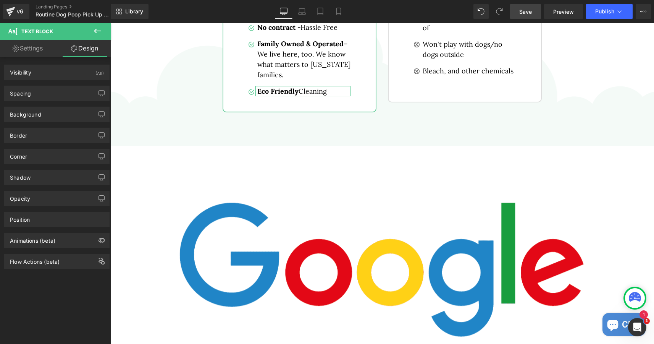
click at [44, 46] on link "Settings" at bounding box center [27, 48] width 55 height 17
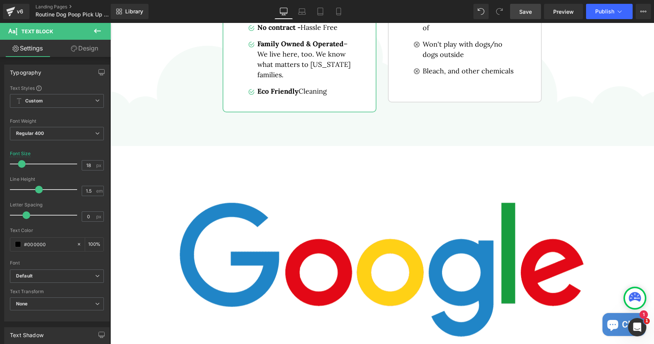
click at [529, 9] on span "Save" at bounding box center [526, 12] width 13 height 8
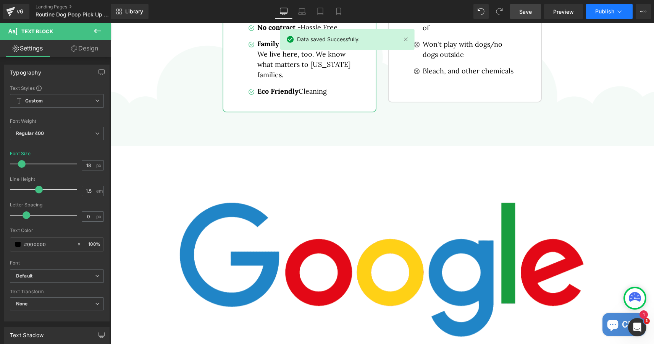
click at [602, 13] on span "Publish" at bounding box center [605, 11] width 19 height 6
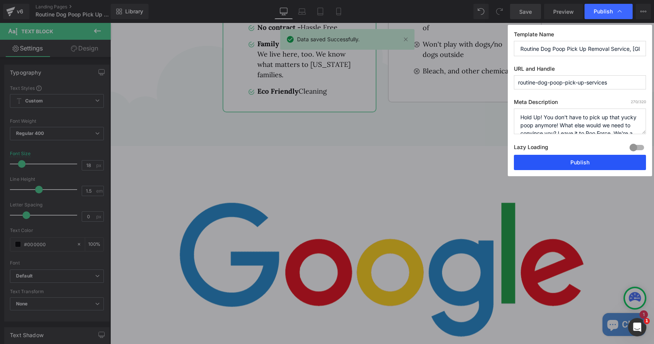
click at [583, 165] on button "Publish" at bounding box center [580, 162] width 132 height 15
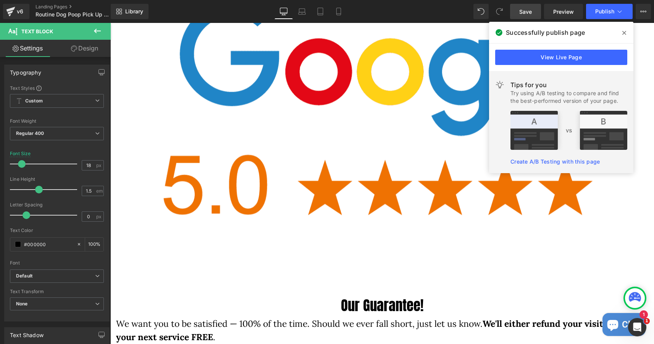
scroll to position [1928, 0]
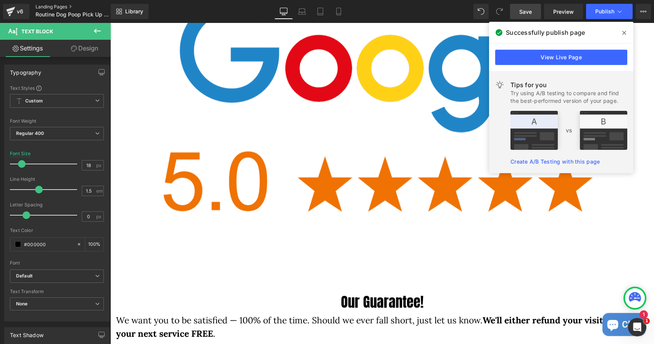
click at [55, 8] on link "Landing Pages" at bounding box center [80, 7] width 88 height 6
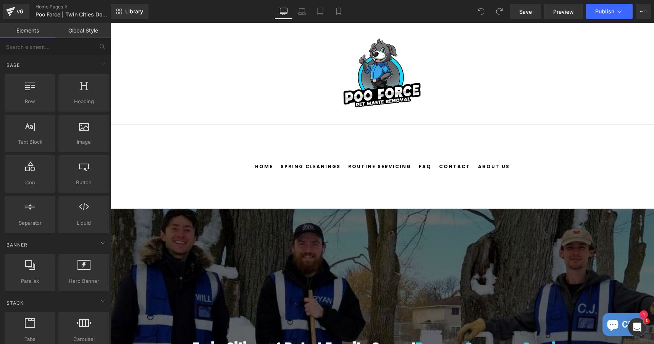
click at [387, 87] on img at bounding box center [382, 74] width 84 height 84
